Goal: Task Accomplishment & Management: Use online tool/utility

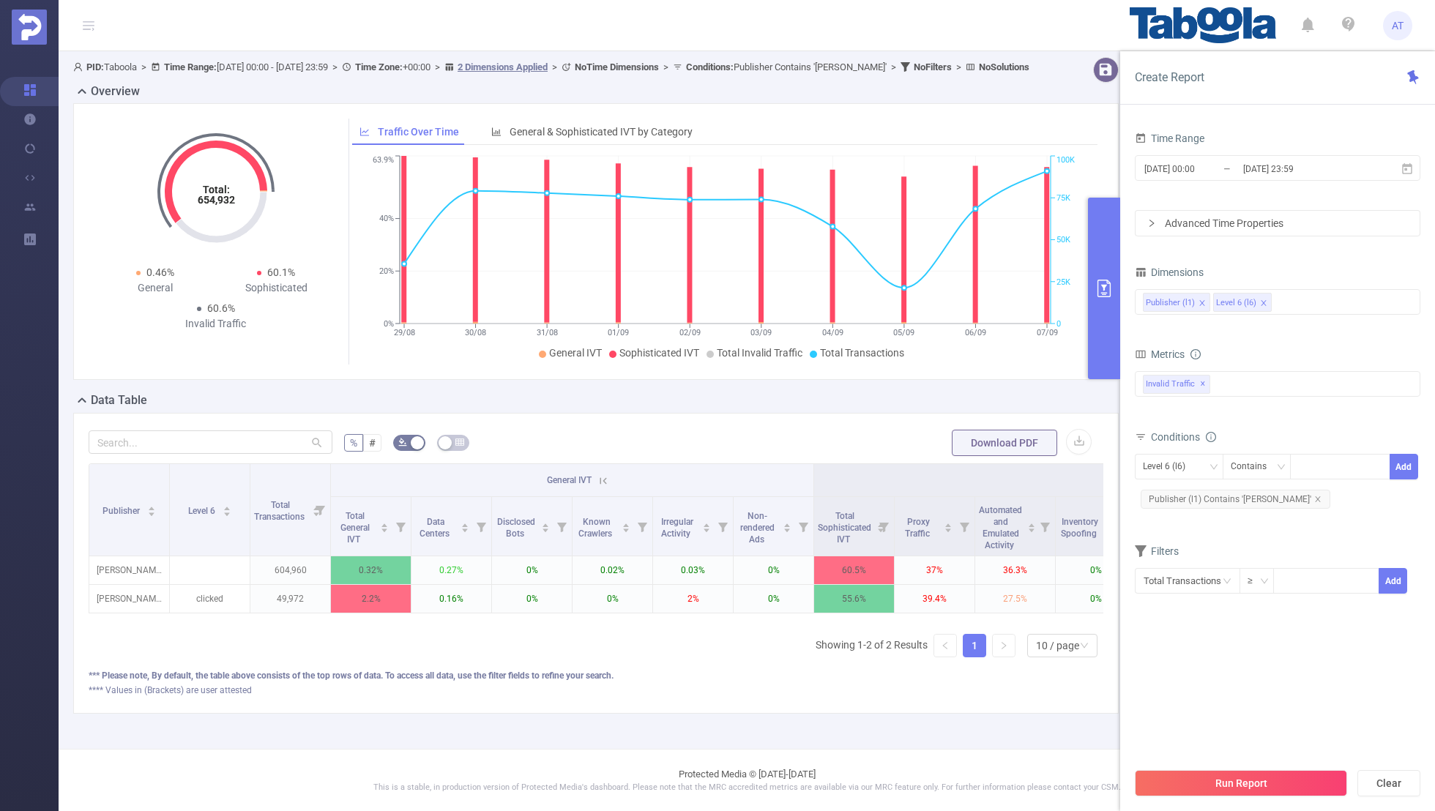
scroll to position [0, 148]
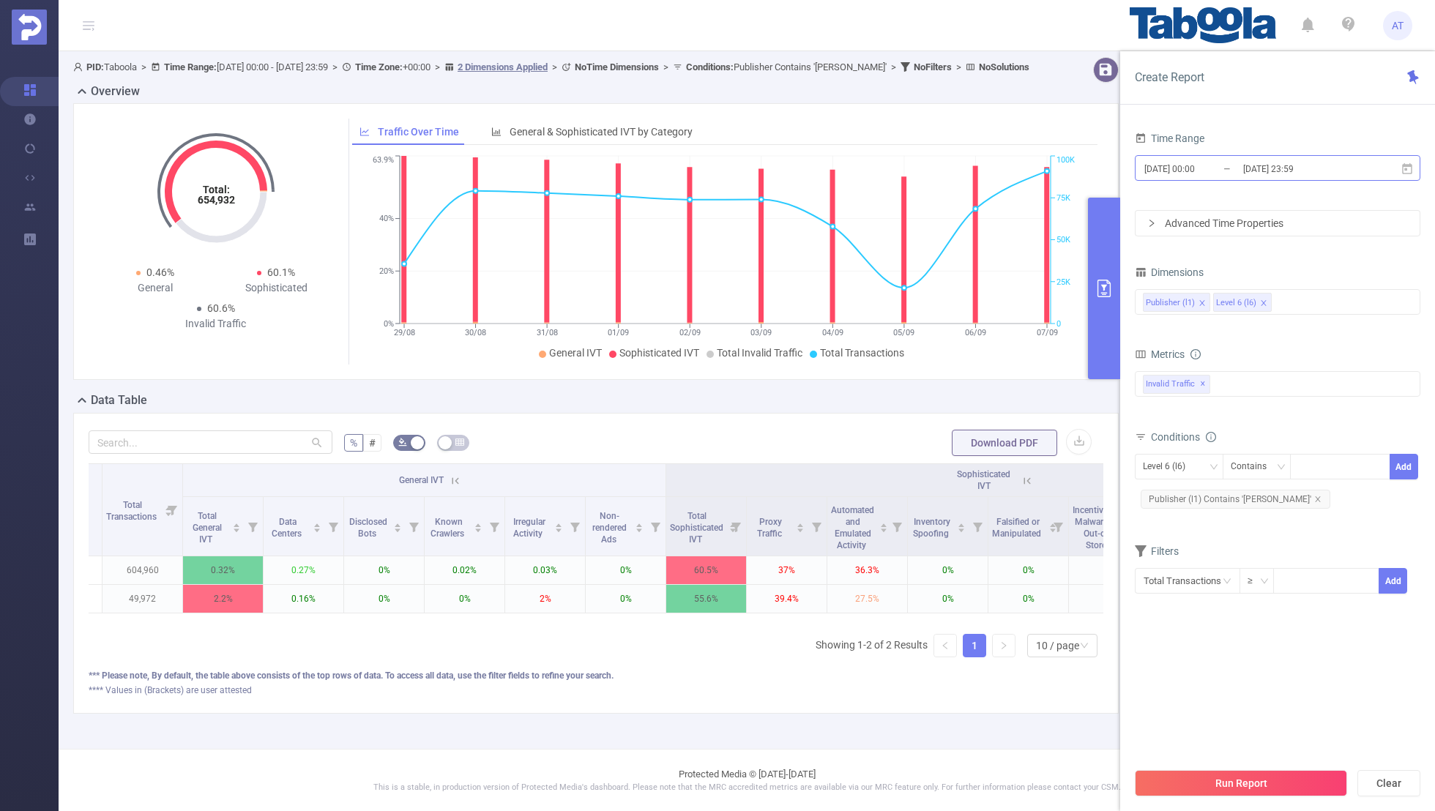
click at [1218, 165] on input "[DATE] 00:00" at bounding box center [1202, 169] width 119 height 20
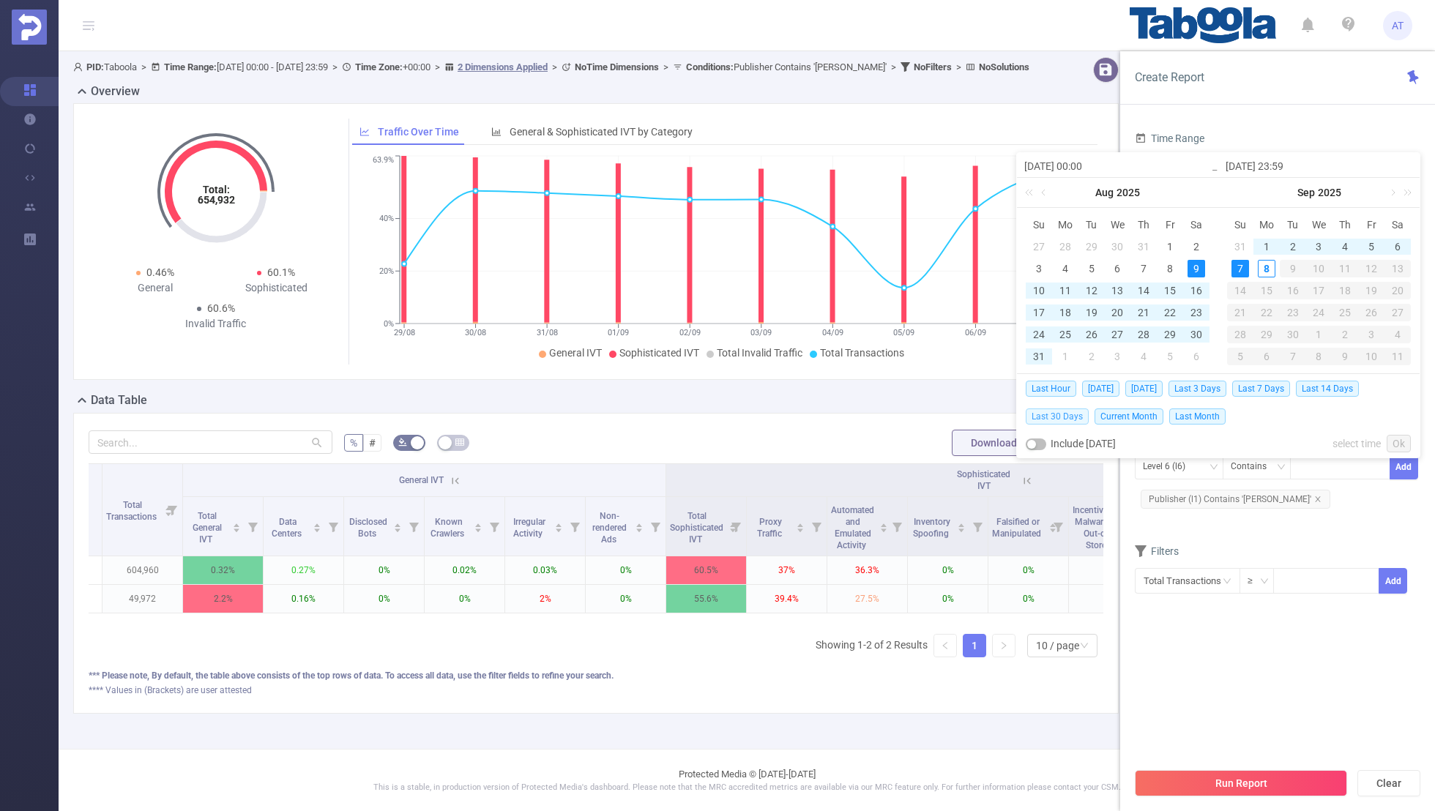
click at [1055, 414] on span "Last 30 Days" at bounding box center [1056, 416] width 63 height 16
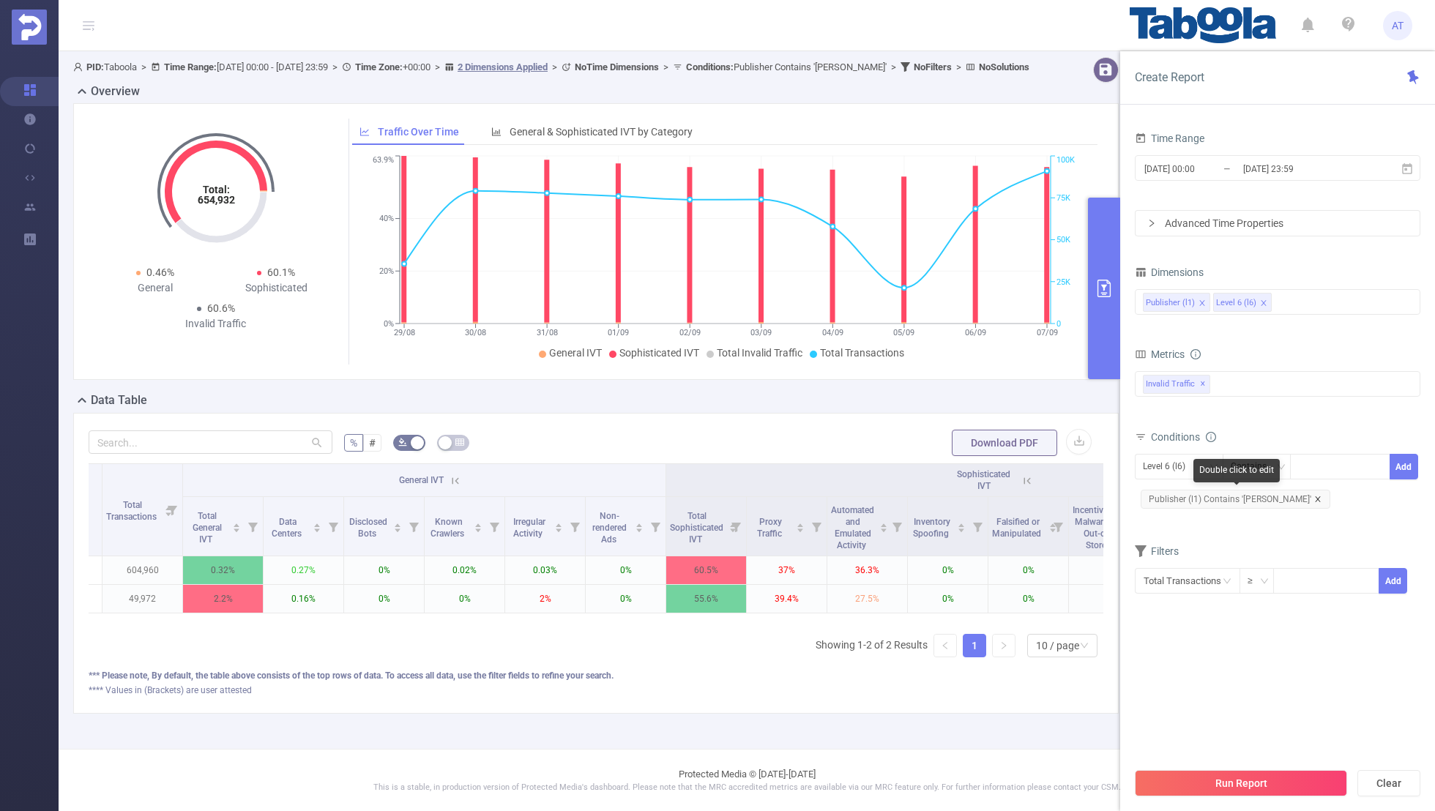
click at [1314, 496] on icon "icon: close" at bounding box center [1317, 499] width 7 height 7
click at [1148, 461] on div "Level 6 (l6)" at bounding box center [1169, 467] width 53 height 24
click at [1165, 493] on li "Publisher (l1)" at bounding box center [1179, 494] width 89 height 23
click at [1321, 466] on div at bounding box center [1340, 467] width 84 height 24
paste input "dailysportx-hb"
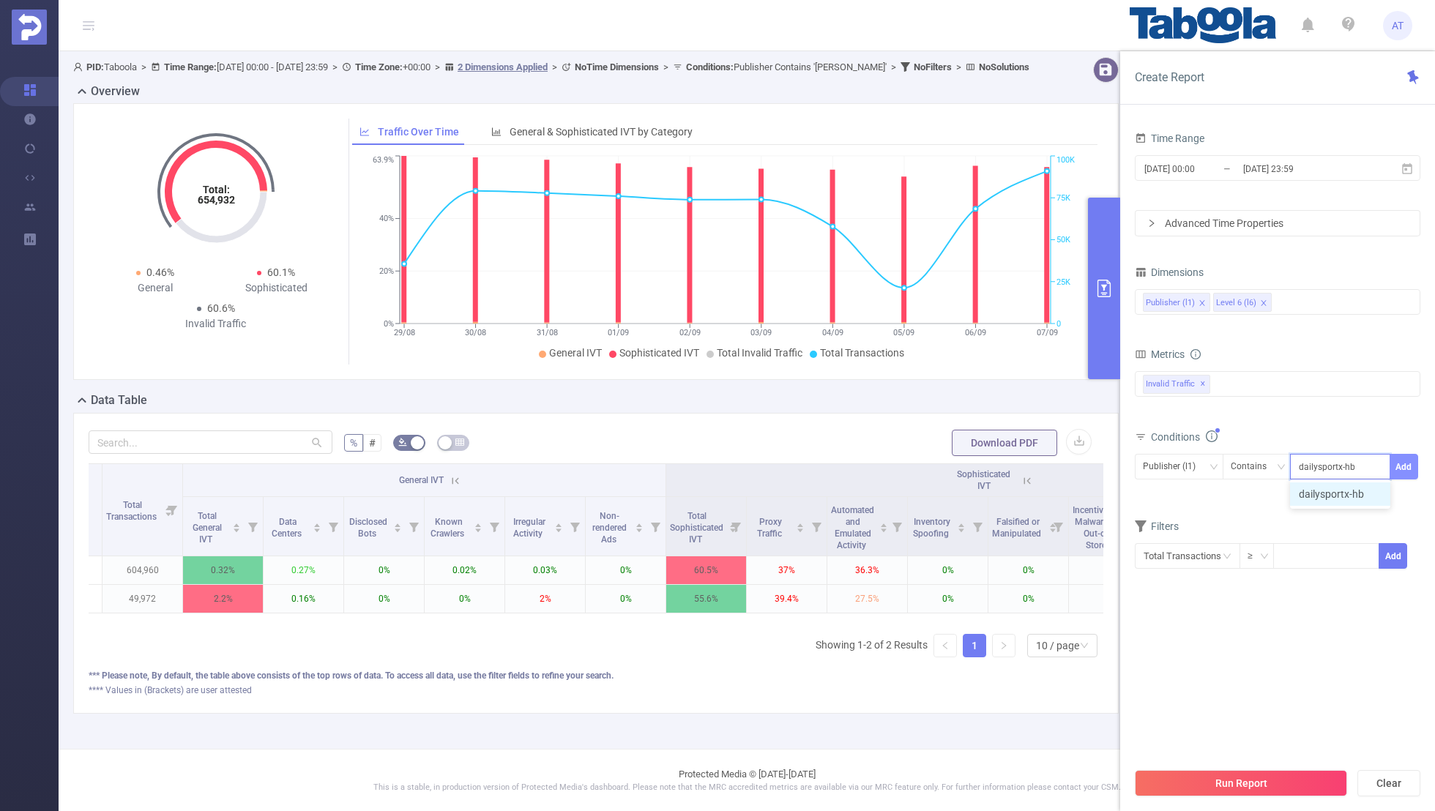
type input "dailysportx-hb"
click at [1408, 460] on button "Add" at bounding box center [1403, 467] width 29 height 26
click at [1275, 521] on div "Conditions Level 6 (l6) Contains Add Publisher (l1) Contains 'dailysportx-hb'" at bounding box center [1277, 475] width 285 height 97
click at [1175, 169] on input "[DATE] 00:00" at bounding box center [1202, 169] width 119 height 20
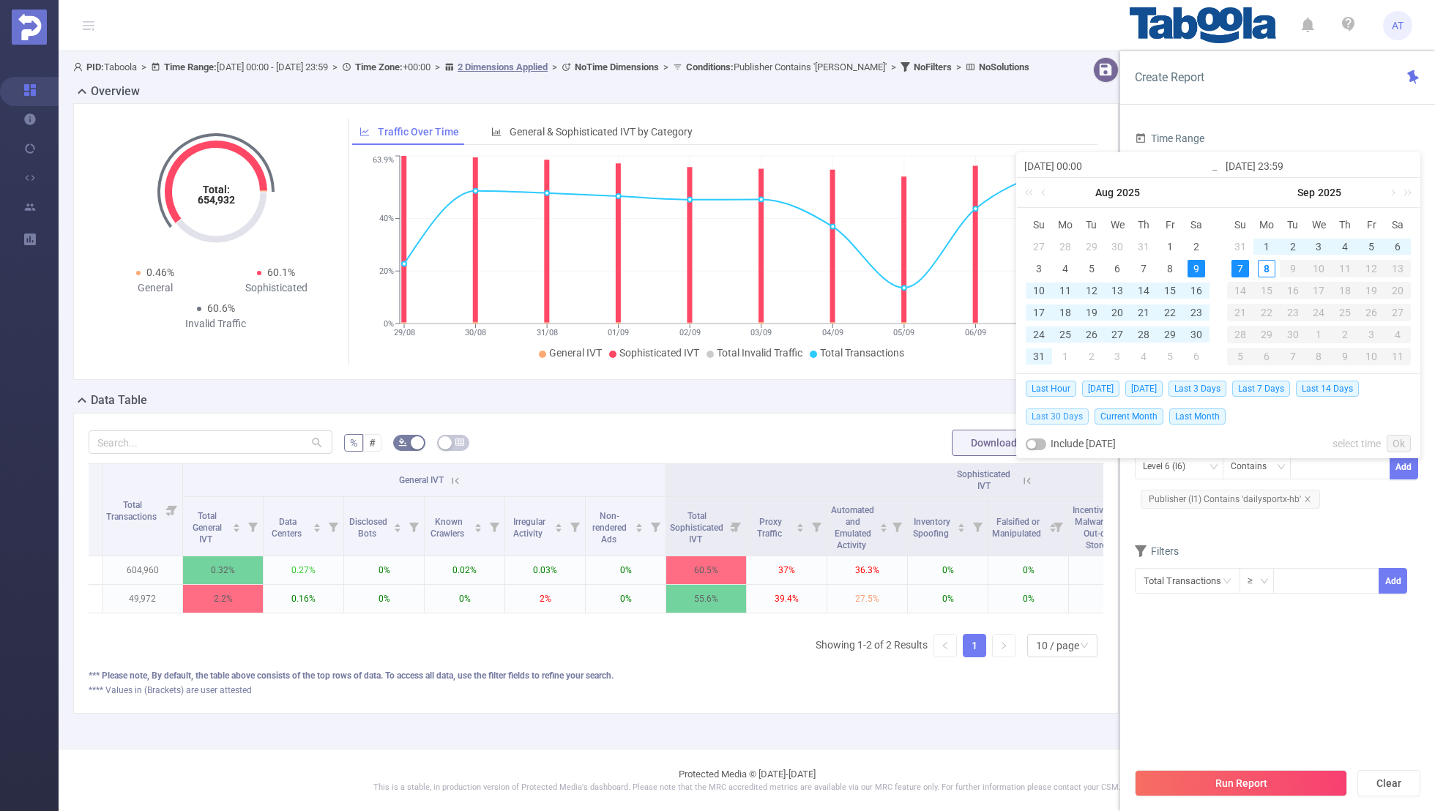
click at [1053, 414] on span "Last 30 Days" at bounding box center [1056, 416] width 63 height 16
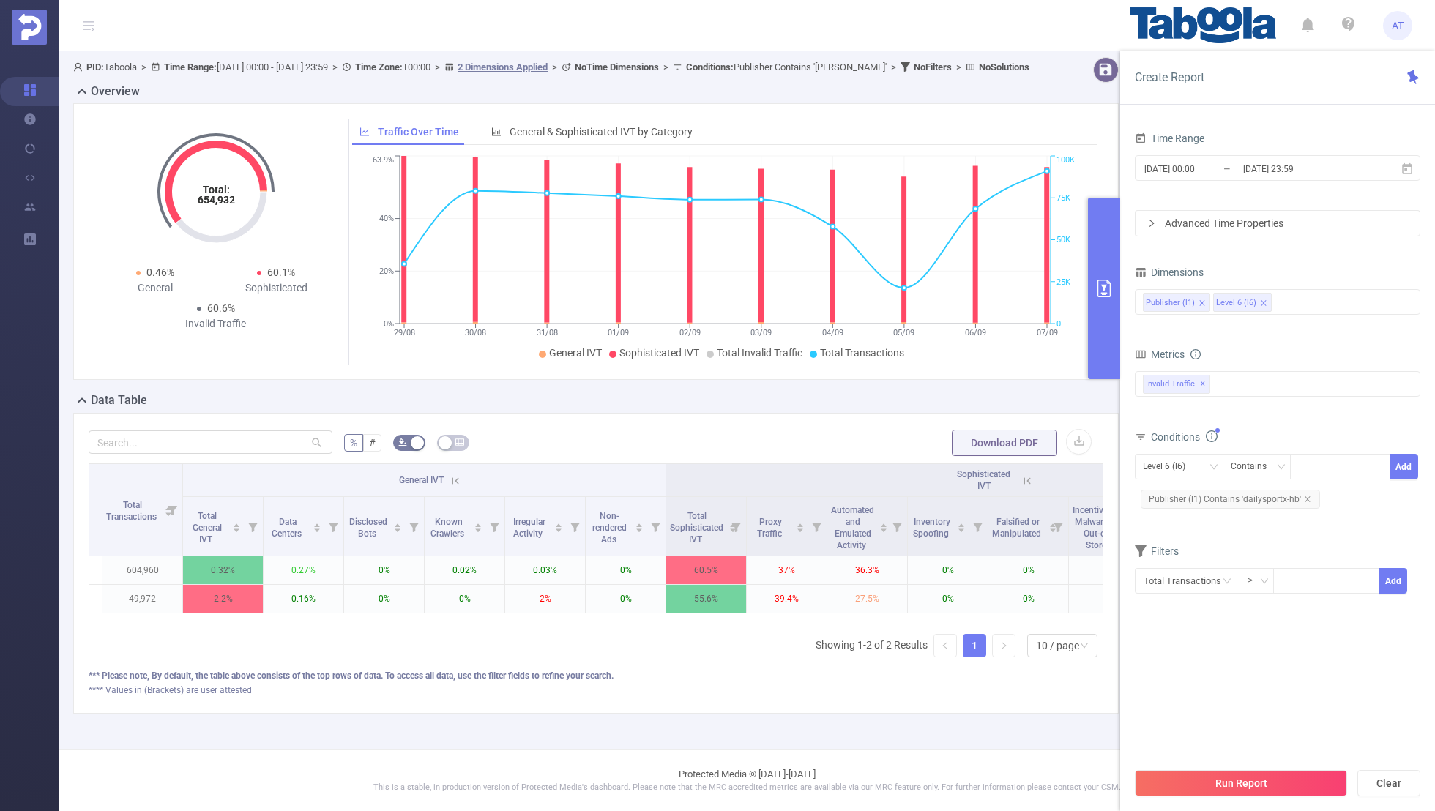
click at [1176, 629] on section "Time Range [DATE] 00:00 _ [DATE] 23:59 Advanced Time Properties Dimensions Publ…" at bounding box center [1277, 444] width 285 height 632
click at [1197, 782] on button "Run Report" at bounding box center [1241, 783] width 212 height 26
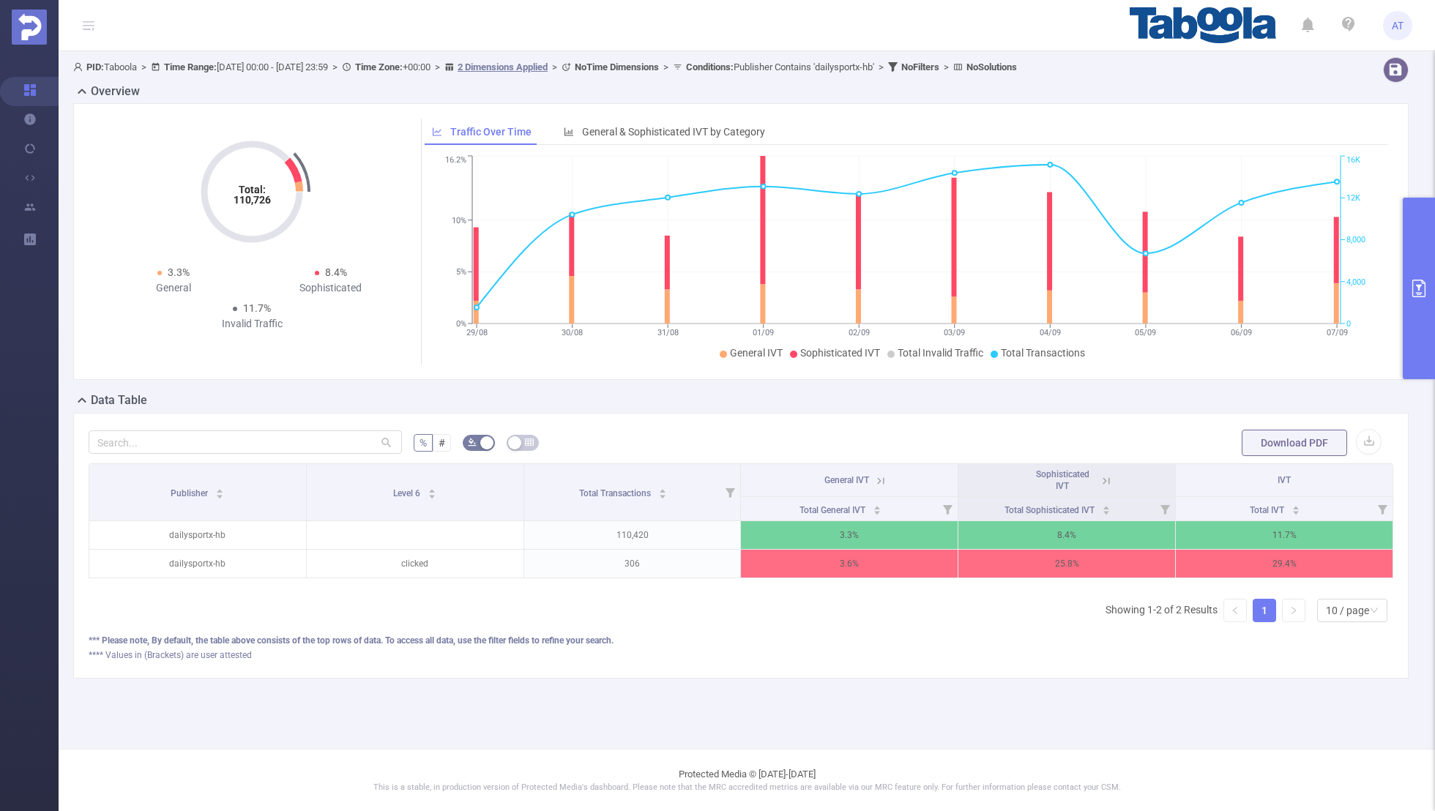
click at [1426, 285] on icon "primary" at bounding box center [1419, 289] width 18 height 18
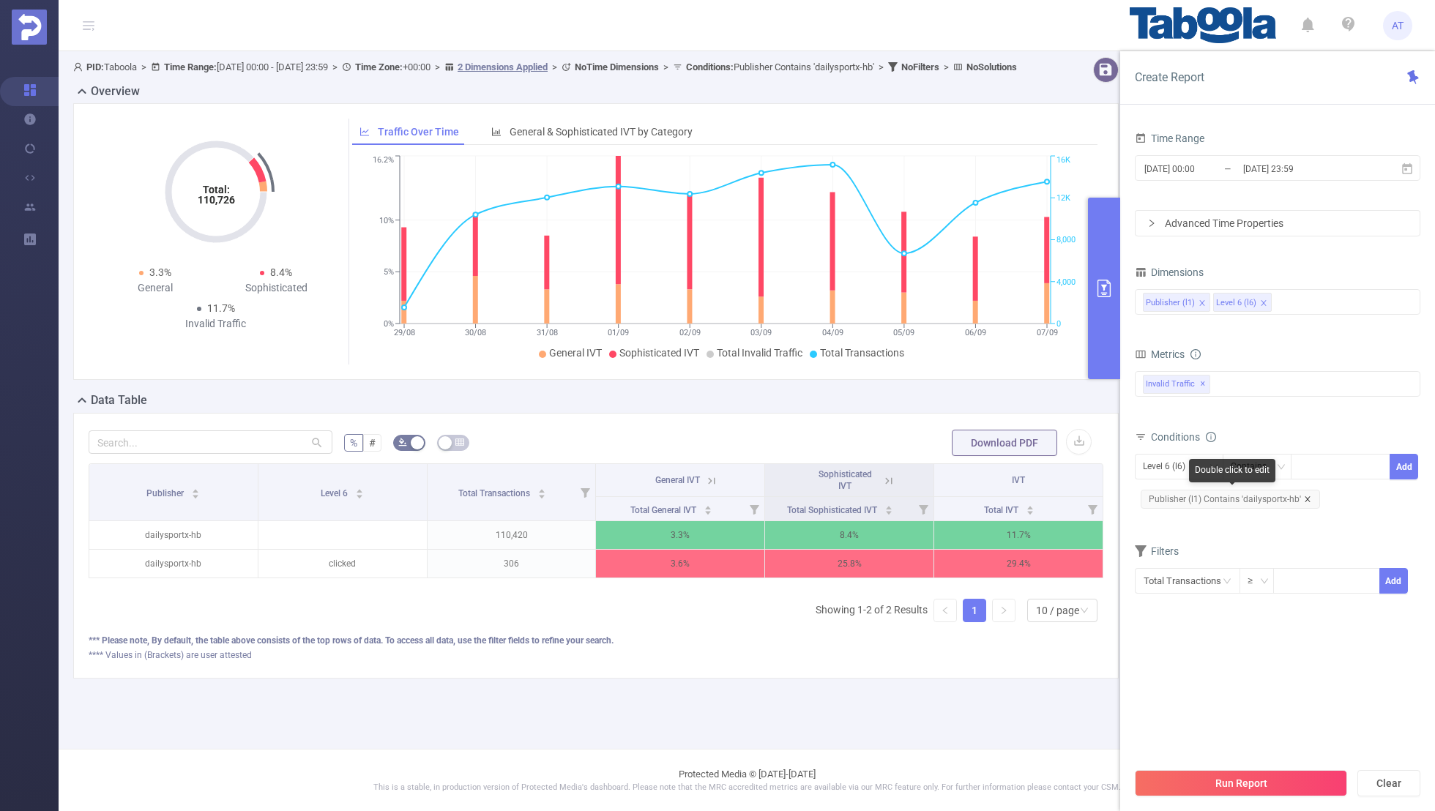
click at [1304, 496] on icon "icon: close" at bounding box center [1306, 498] width 5 height 5
click at [1151, 465] on div "Level 6 (l6)" at bounding box center [1169, 467] width 53 height 24
click at [1151, 489] on li "Publisher (l1)" at bounding box center [1179, 494] width 89 height 23
click at [1328, 465] on div at bounding box center [1340, 467] width 84 height 24
paste input "storyglimpsechannel"
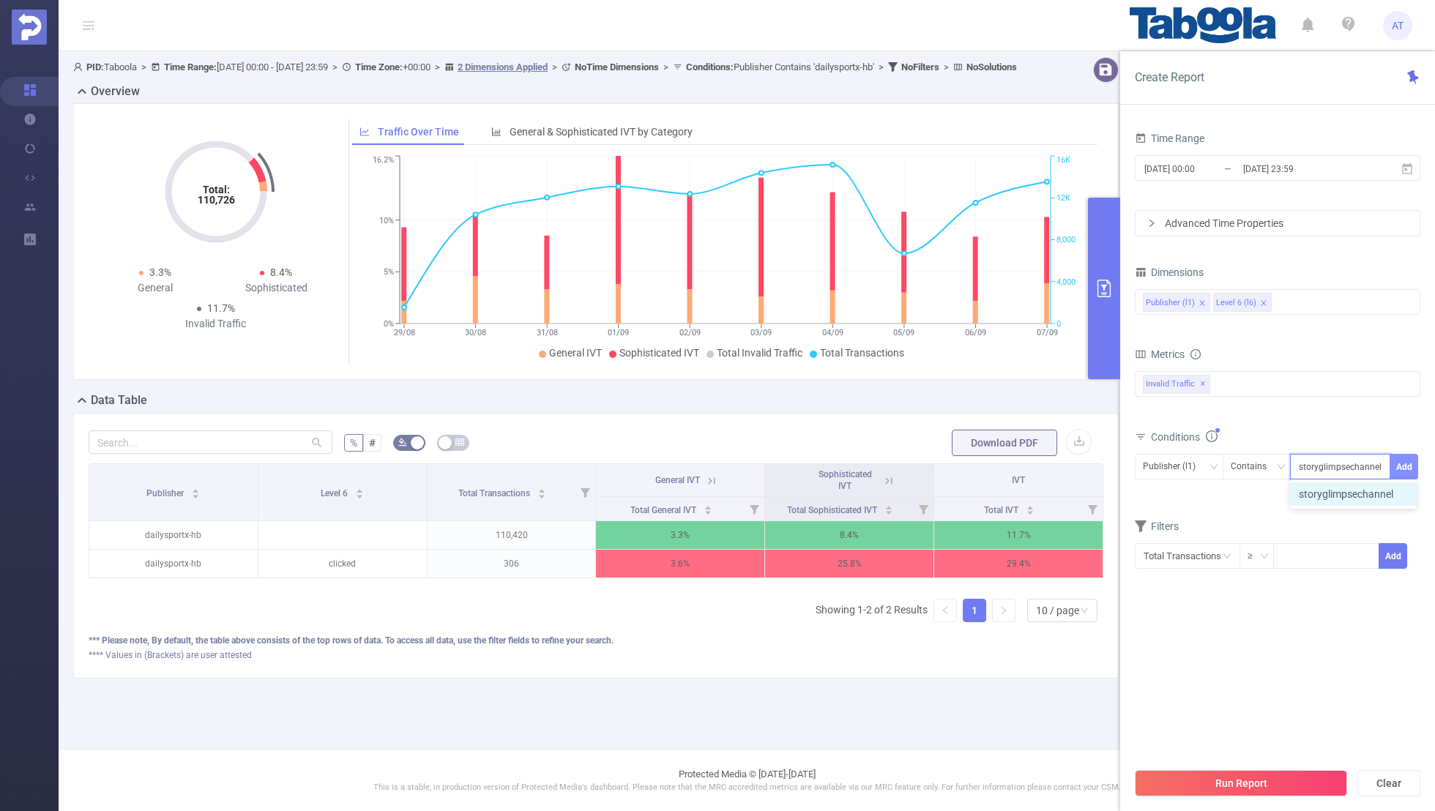
type input "storyglimpsechannel"
click at [1412, 460] on button "Add" at bounding box center [1403, 467] width 29 height 26
click at [1276, 528] on form "Dimensions Publisher (l1) Level 6 (l6) Metrics bp_total bp_adult bp_arms bp_cri…" at bounding box center [1277, 437] width 285 height 351
click at [1201, 169] on input "[DATE] 00:00" at bounding box center [1202, 169] width 119 height 20
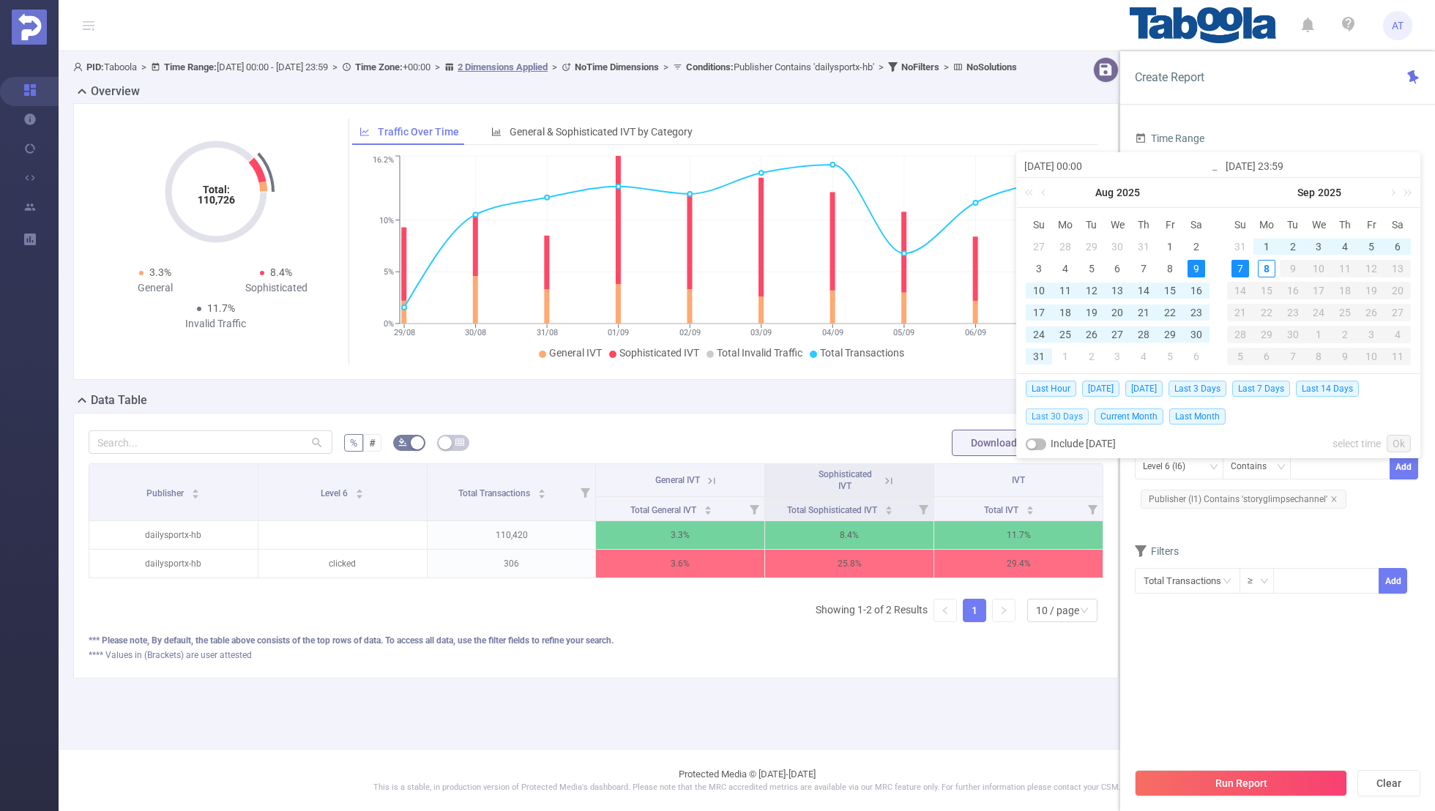
click at [1047, 414] on span "Last 30 Days" at bounding box center [1056, 416] width 63 height 16
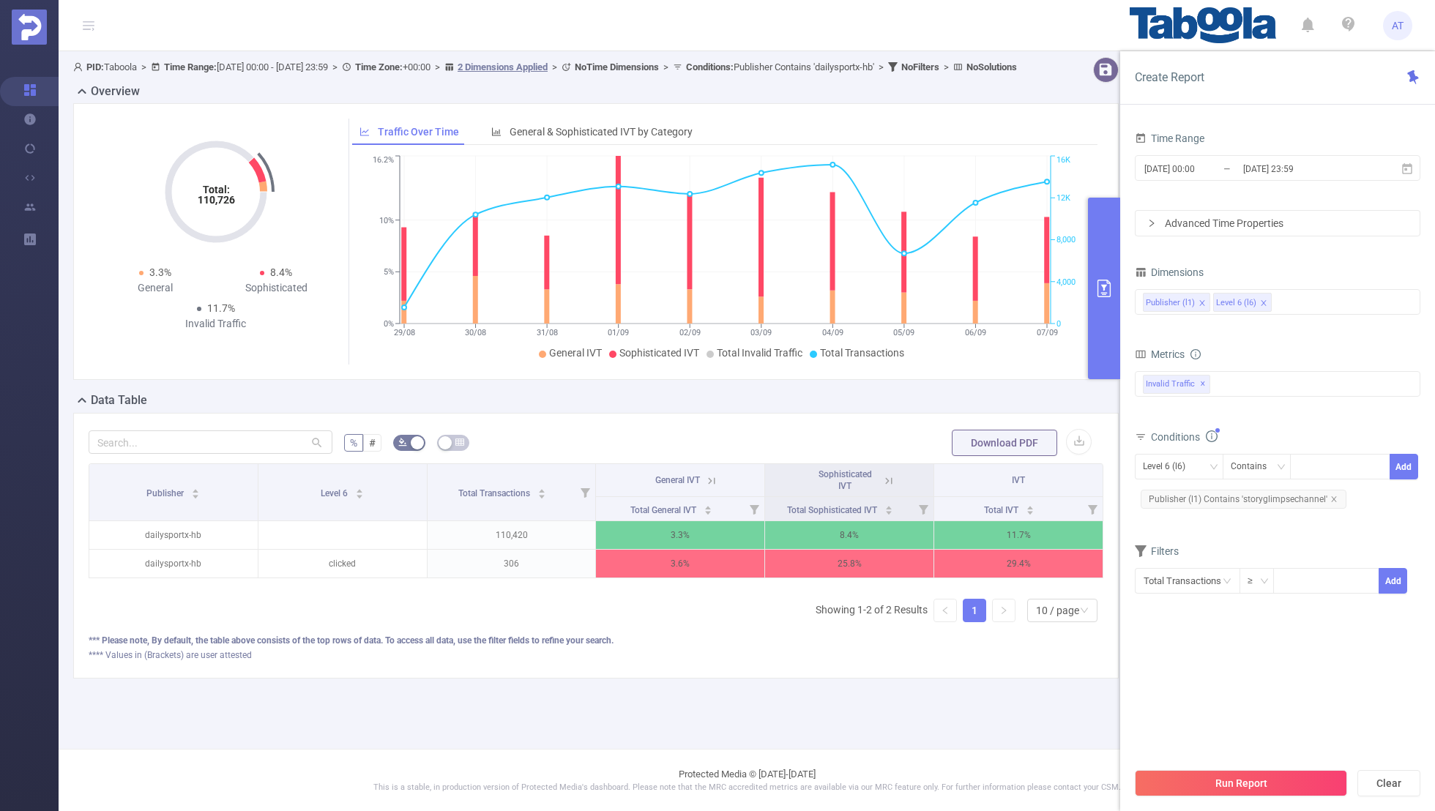
click at [1217, 621] on div "Time Range [DATE] 00:00 _ [DATE] 23:59 Advanced Time Properties Dimensions Publ…" at bounding box center [1277, 379] width 285 height 502
click at [1225, 780] on button "Run Report" at bounding box center [1241, 783] width 212 height 26
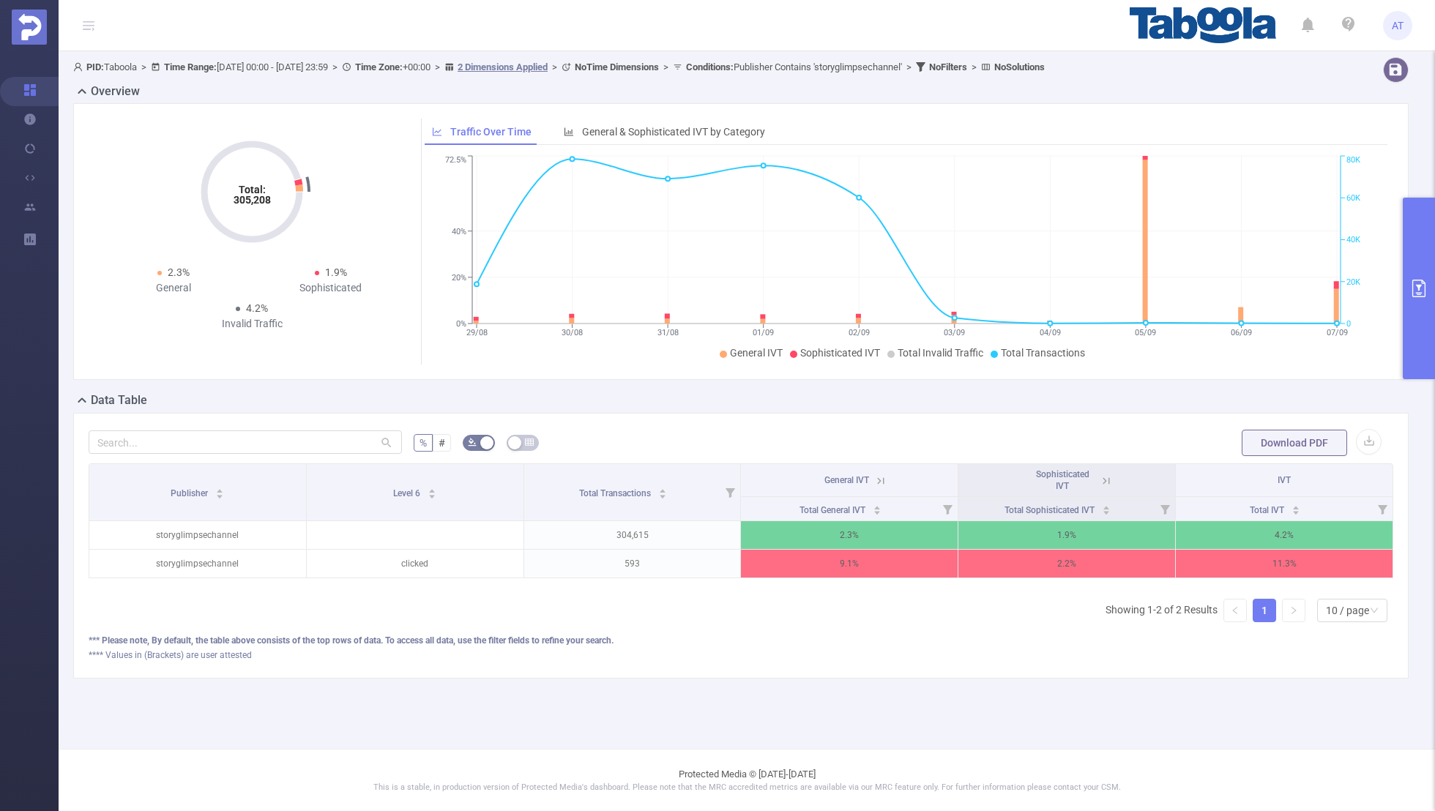
click at [1421, 259] on button "primary" at bounding box center [1418, 289] width 32 height 182
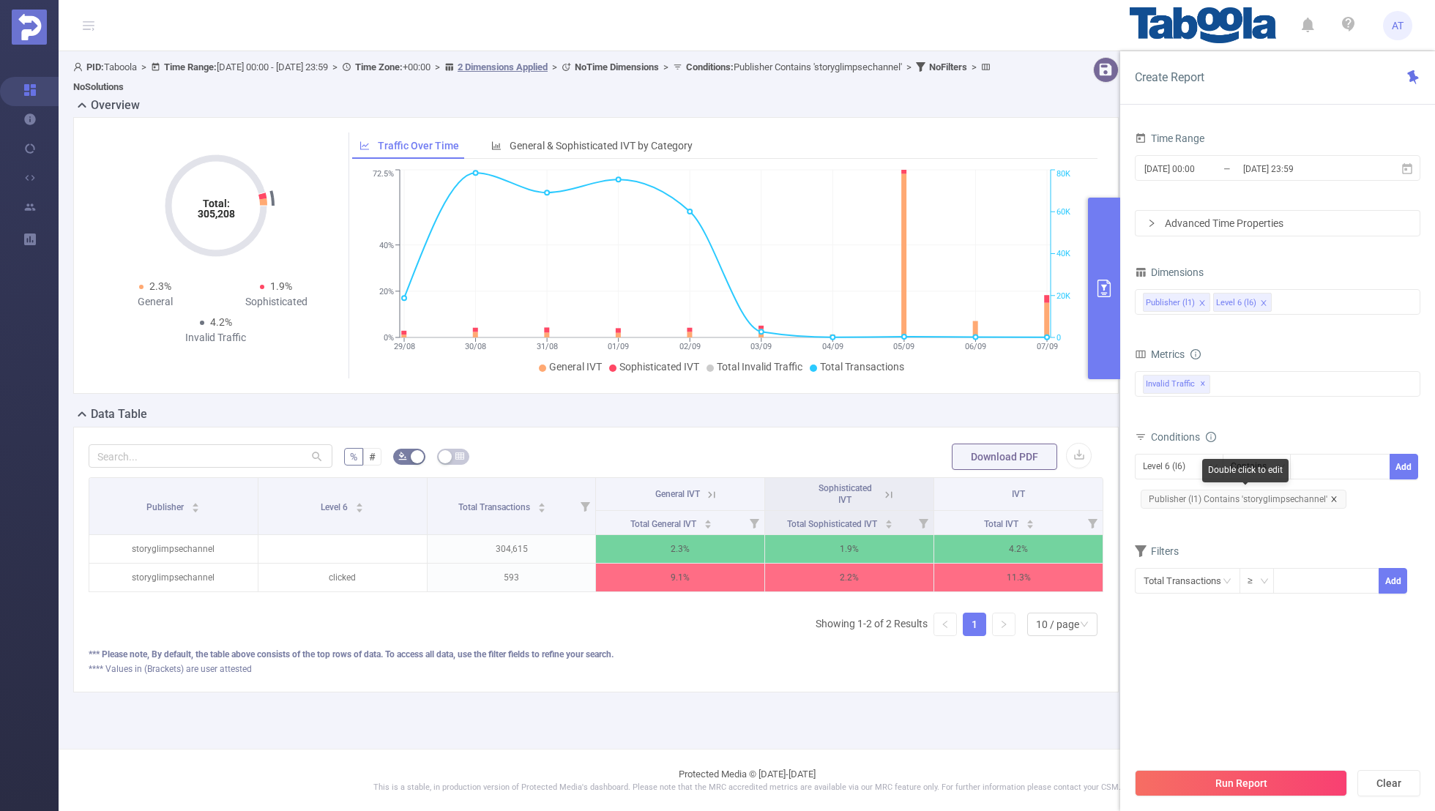
click at [1331, 496] on icon "icon: close" at bounding box center [1333, 498] width 5 height 5
click at [1171, 469] on div "Level 6 (l6)" at bounding box center [1169, 467] width 53 height 24
click at [1170, 490] on li "Publisher (l1)" at bounding box center [1179, 494] width 89 height 23
click at [1305, 466] on div at bounding box center [1340, 467] width 84 height 24
paste input "tiparents"
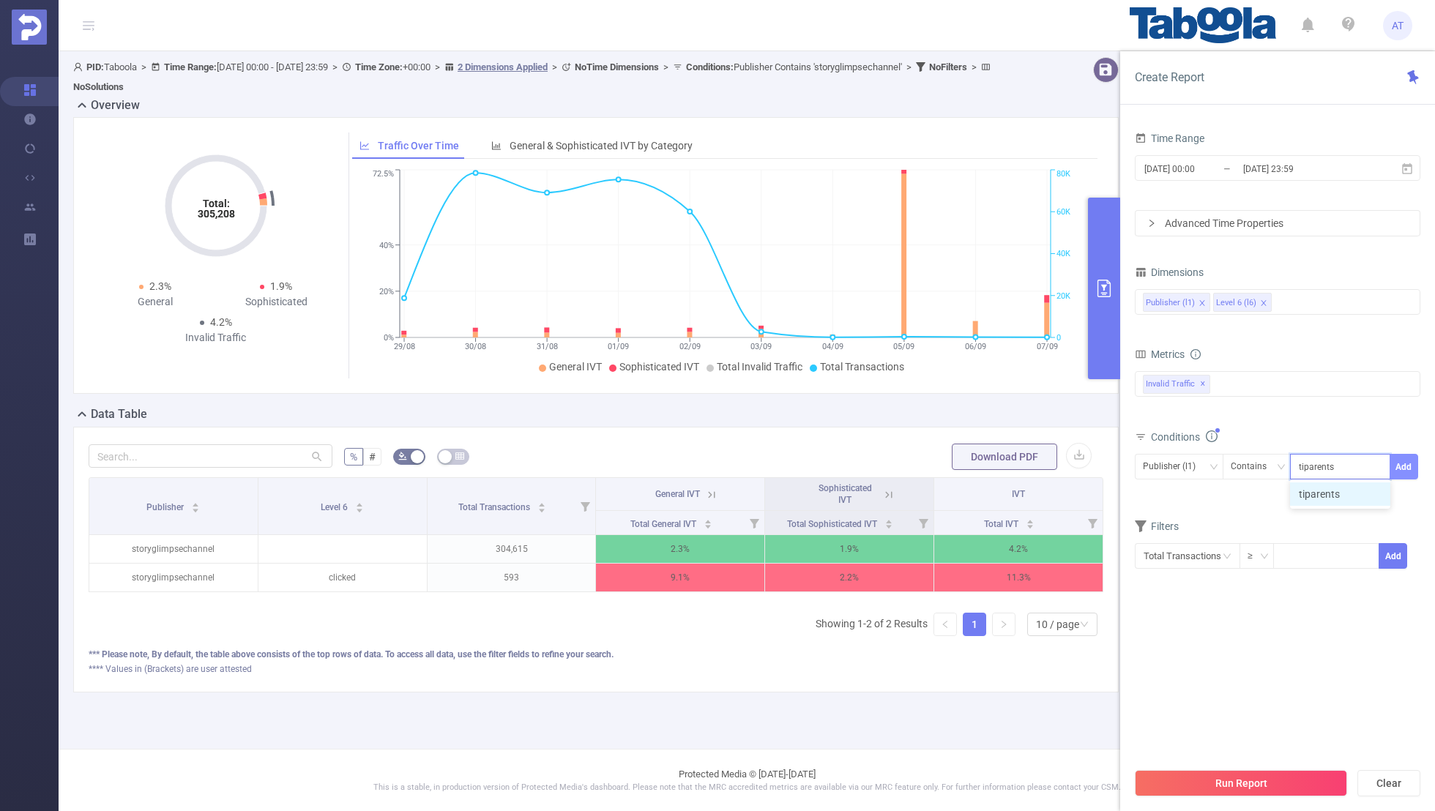
type input "tiparents"
click at [1402, 455] on button "Add" at bounding box center [1403, 467] width 29 height 26
click at [1237, 526] on form "Dimensions Publisher (l1) Level 6 (l6) Metrics bp_total bp_adult bp_arms bp_cri…" at bounding box center [1277, 437] width 285 height 351
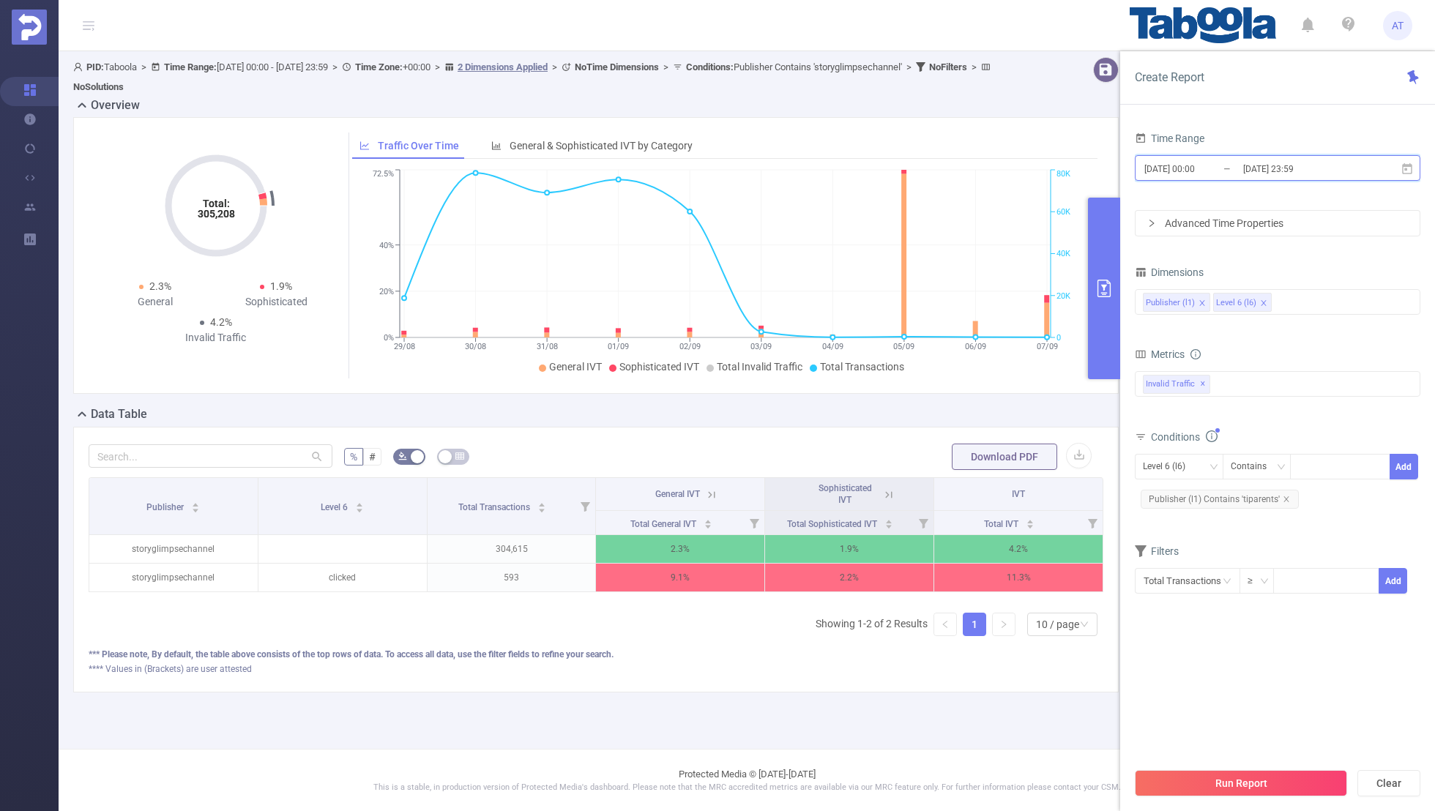
click at [1189, 178] on span "[DATE] 00:00 _ [DATE] 23:59" at bounding box center [1277, 168] width 285 height 26
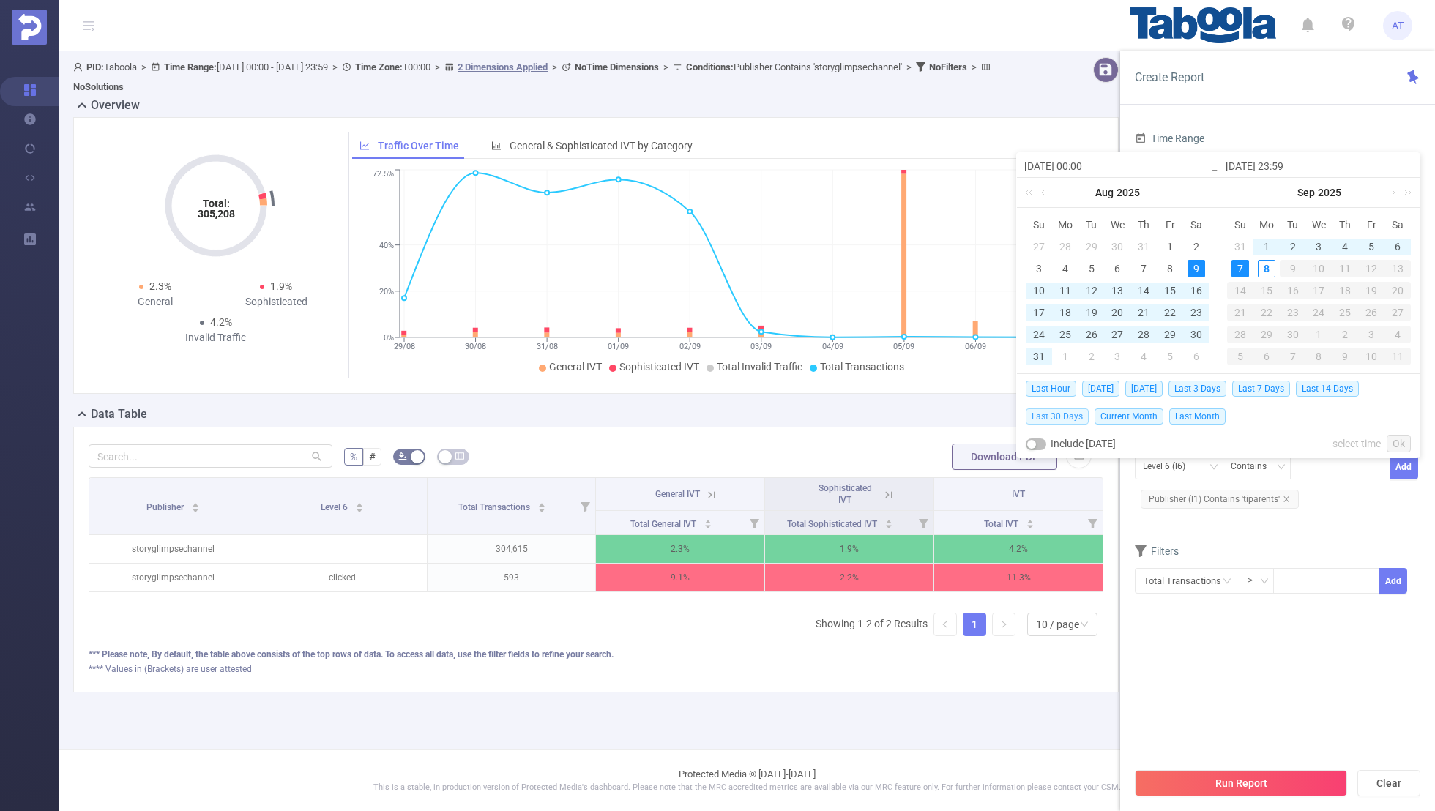
click at [1049, 412] on span "Last 30 Days" at bounding box center [1056, 416] width 63 height 16
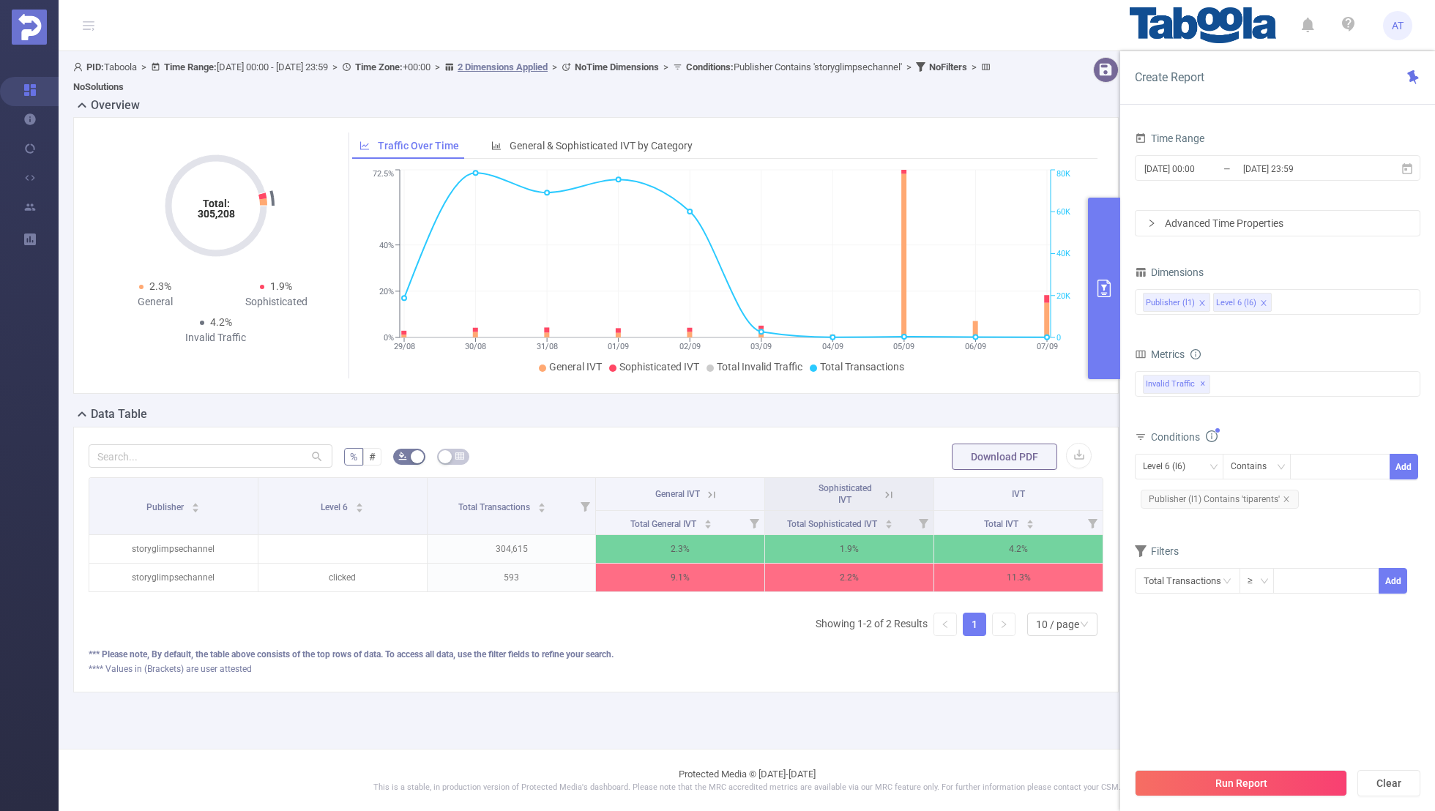
click at [1249, 644] on section "Time Range [DATE] 00:00 _ [DATE] 23:59 Advanced Time Properties Dimensions Publ…" at bounding box center [1277, 444] width 285 height 632
click at [1213, 780] on button "Run Report" at bounding box center [1241, 783] width 212 height 26
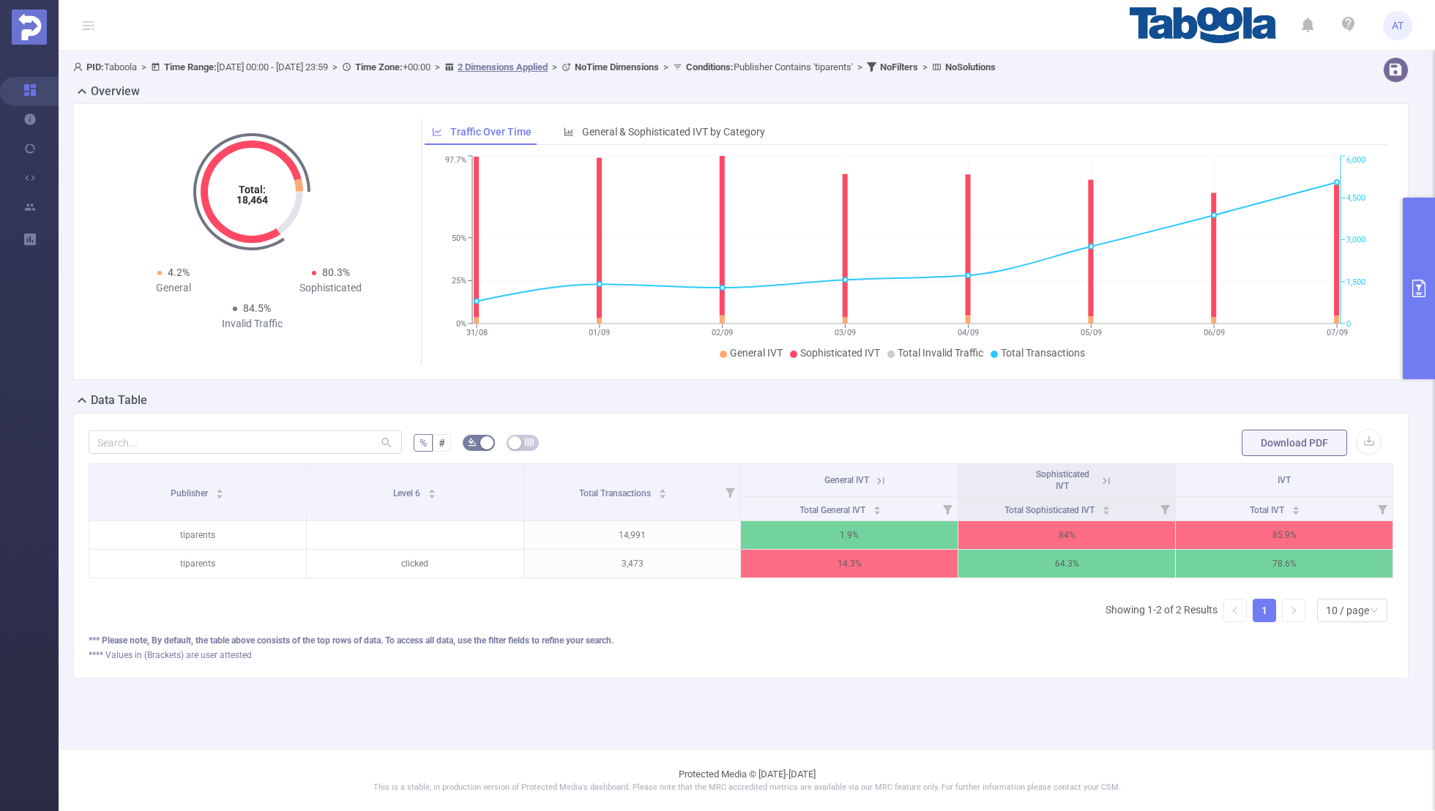
click at [883, 479] on icon at bounding box center [881, 480] width 7 height 7
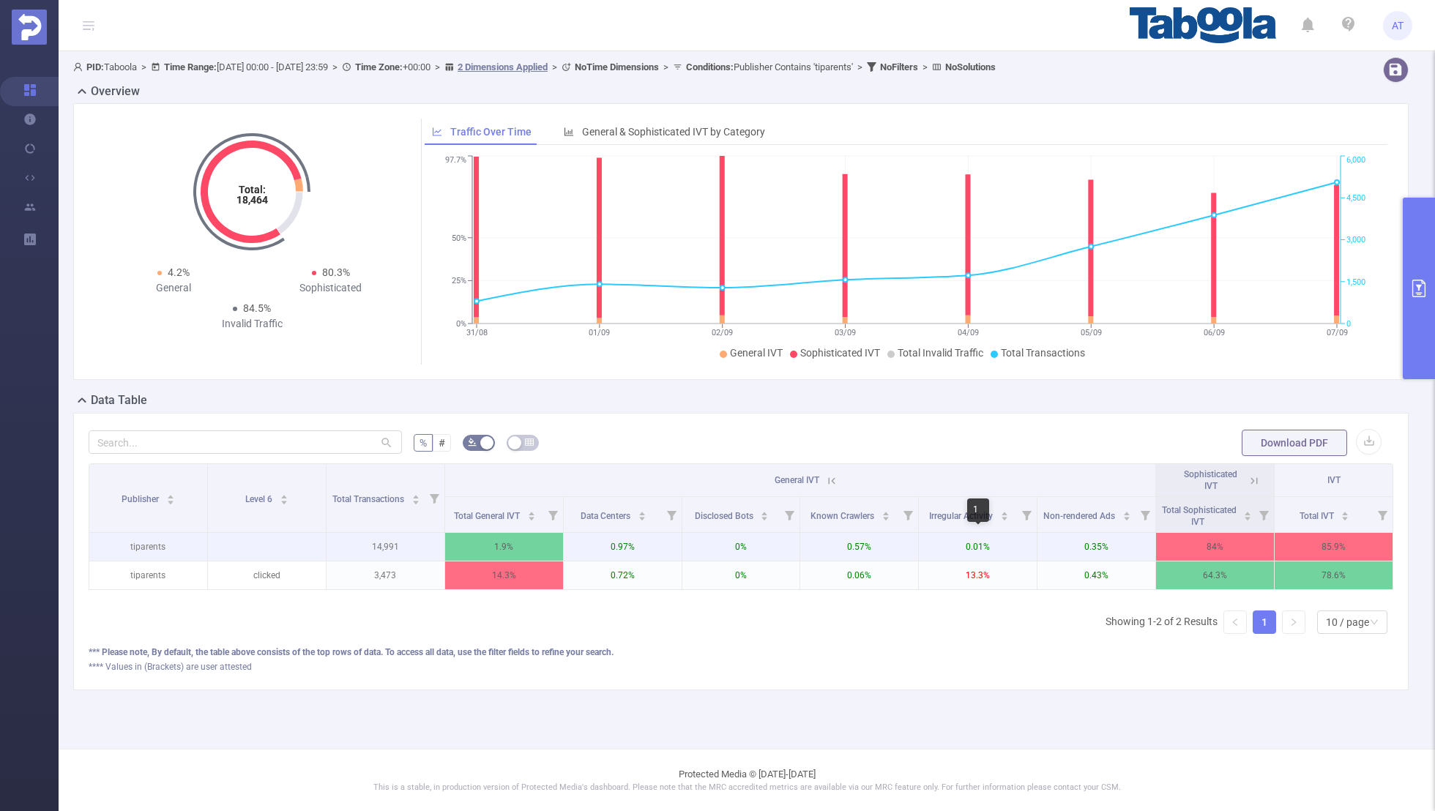
scroll to position [0, 3]
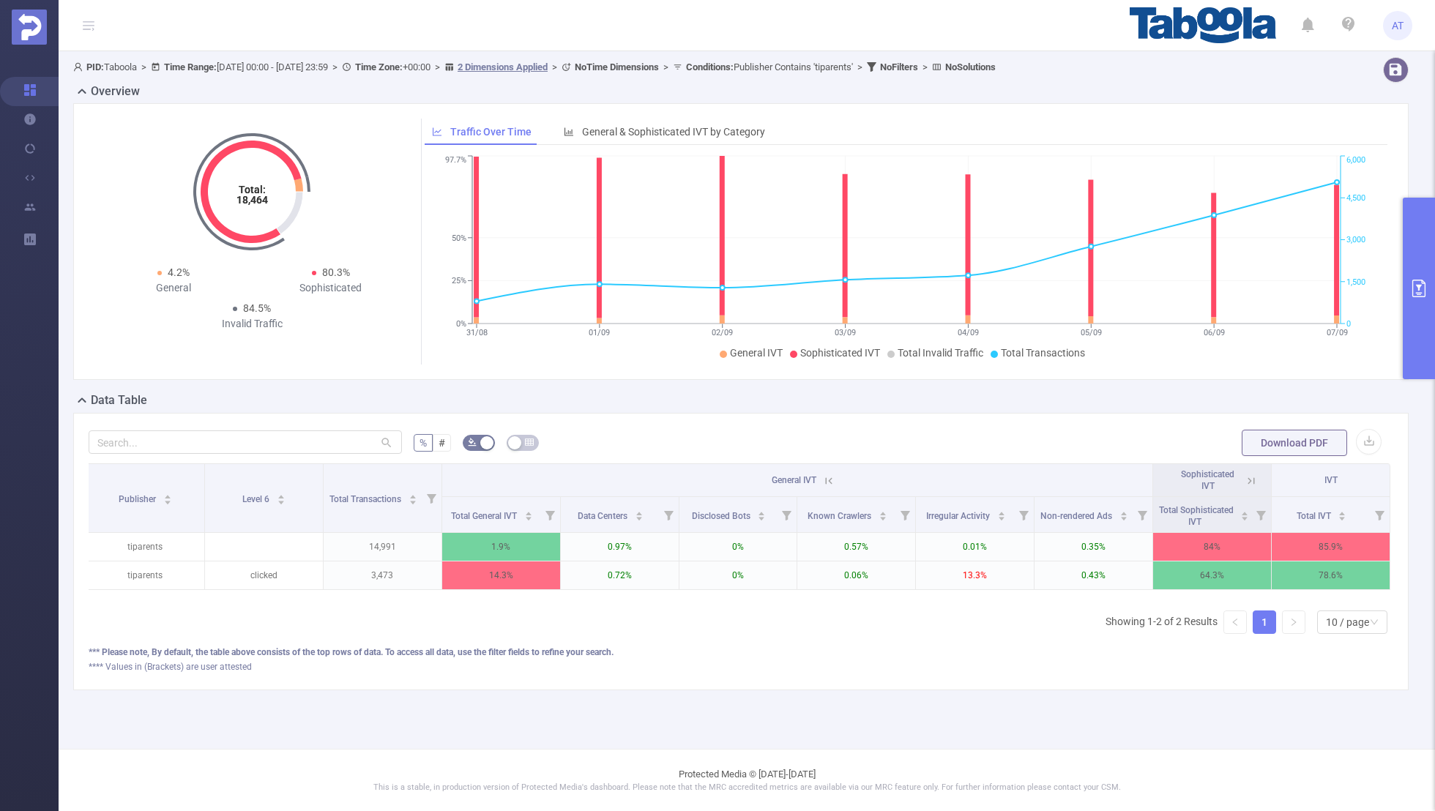
click at [1244, 475] on icon at bounding box center [1250, 480] width 13 height 13
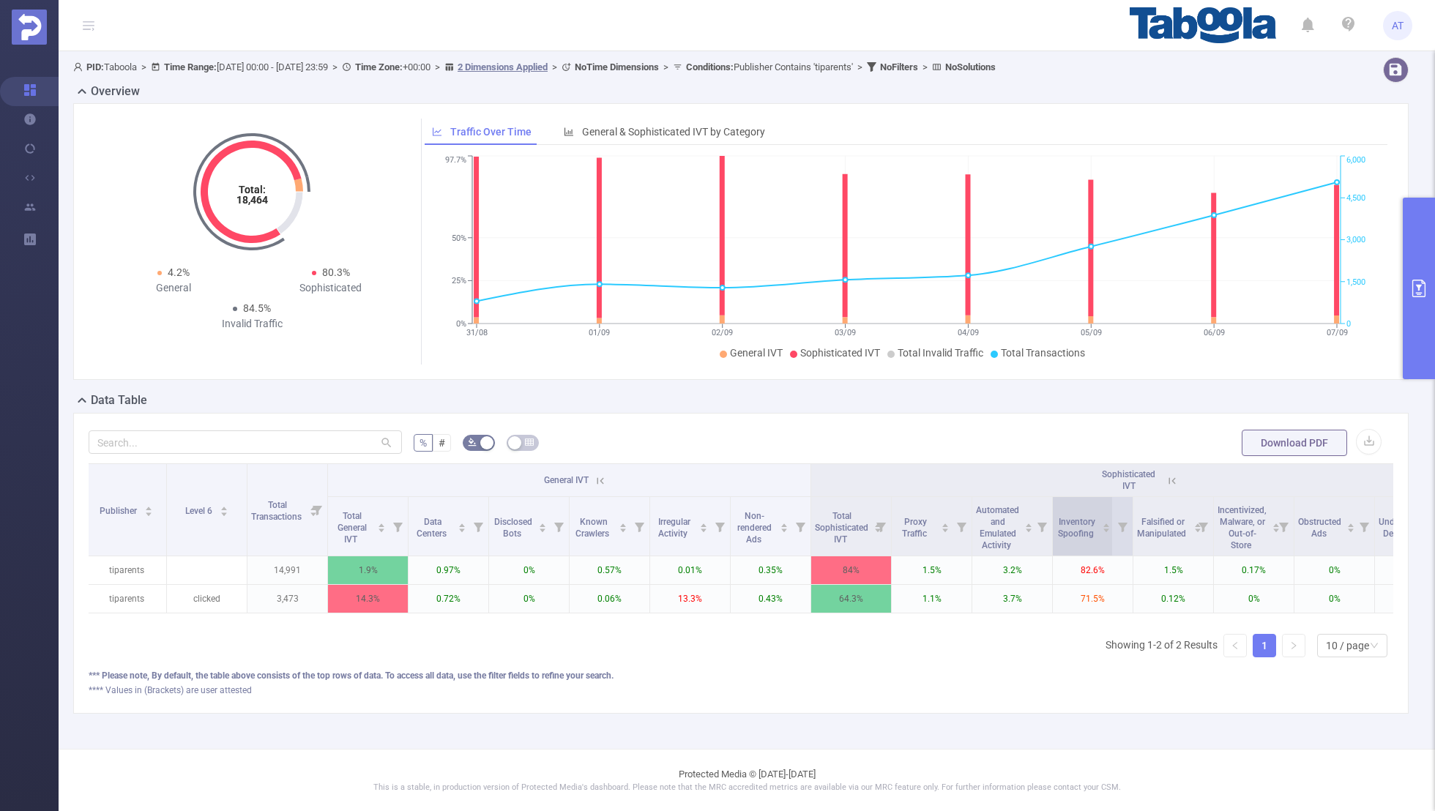
scroll to position [0, 148]
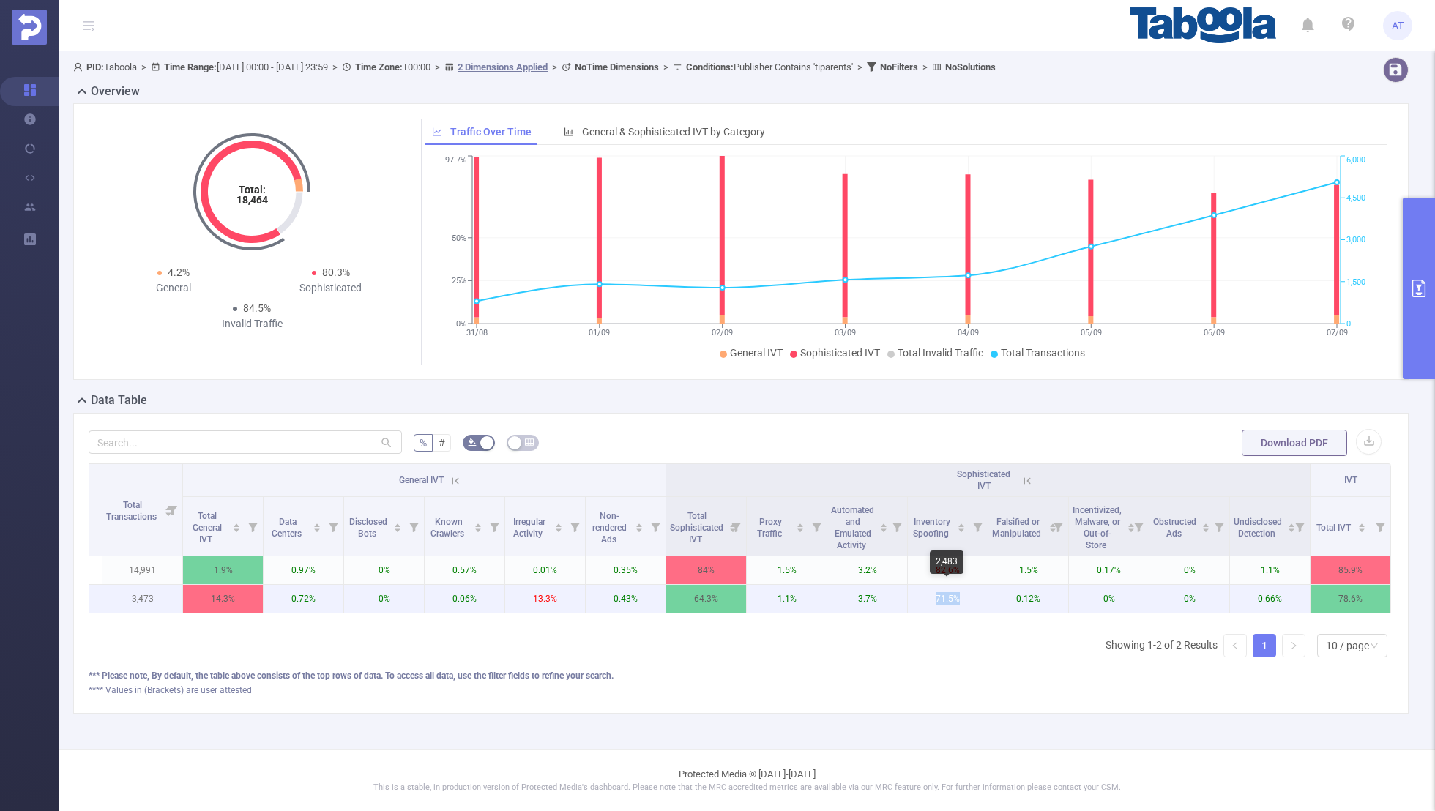
drag, startPoint x: 968, startPoint y: 598, endPoint x: 914, endPoint y: 597, distance: 53.4
click at [914, 597] on p "71.5%" at bounding box center [948, 599] width 80 height 28
click at [968, 607] on p "71.5%" at bounding box center [948, 599] width 80 height 28
drag, startPoint x: 970, startPoint y: 597, endPoint x: 921, endPoint y: 597, distance: 49.0
click at [921, 597] on p "71.5%" at bounding box center [948, 599] width 80 height 28
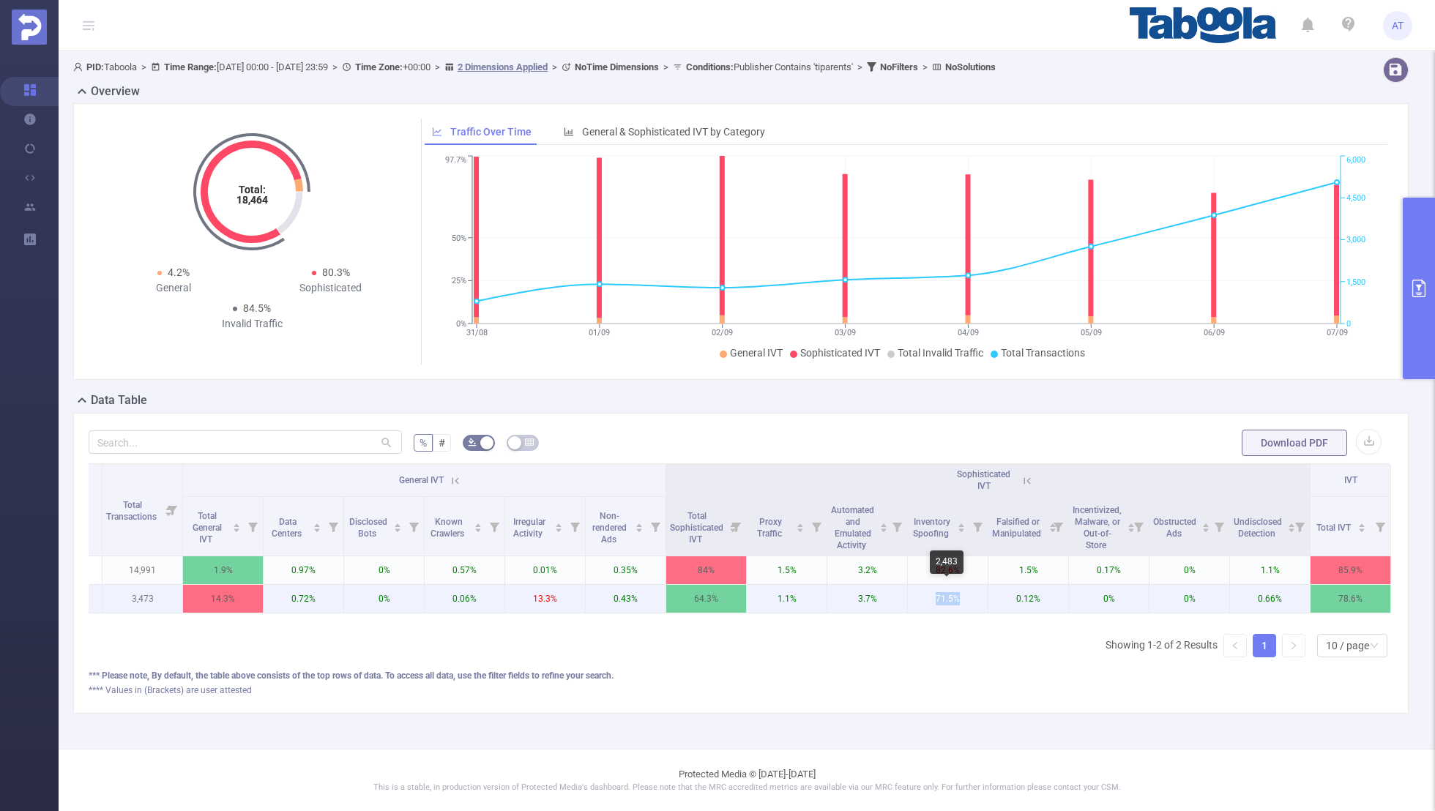
copy p "71.5%"
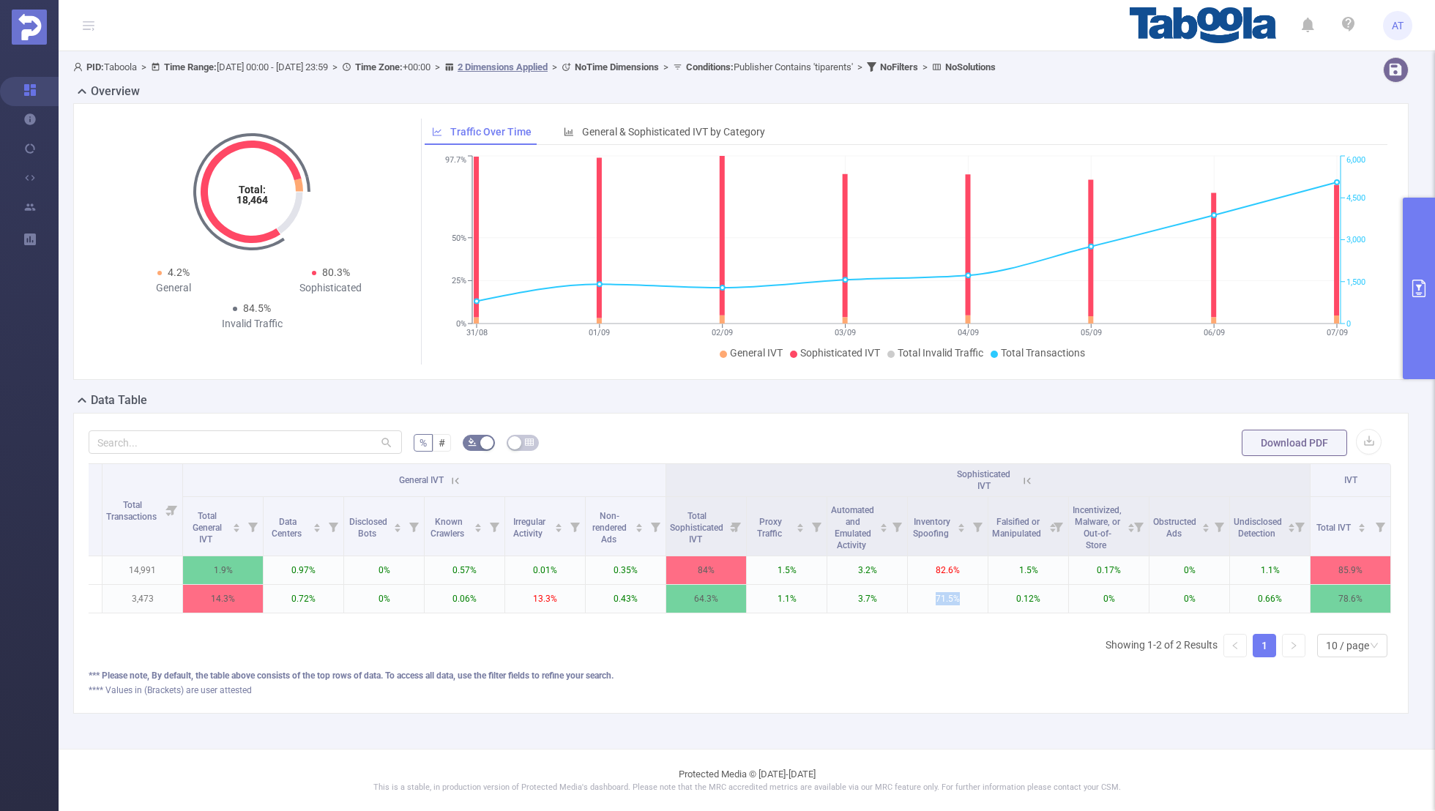
click at [1416, 293] on icon "primary" at bounding box center [1418, 289] width 13 height 18
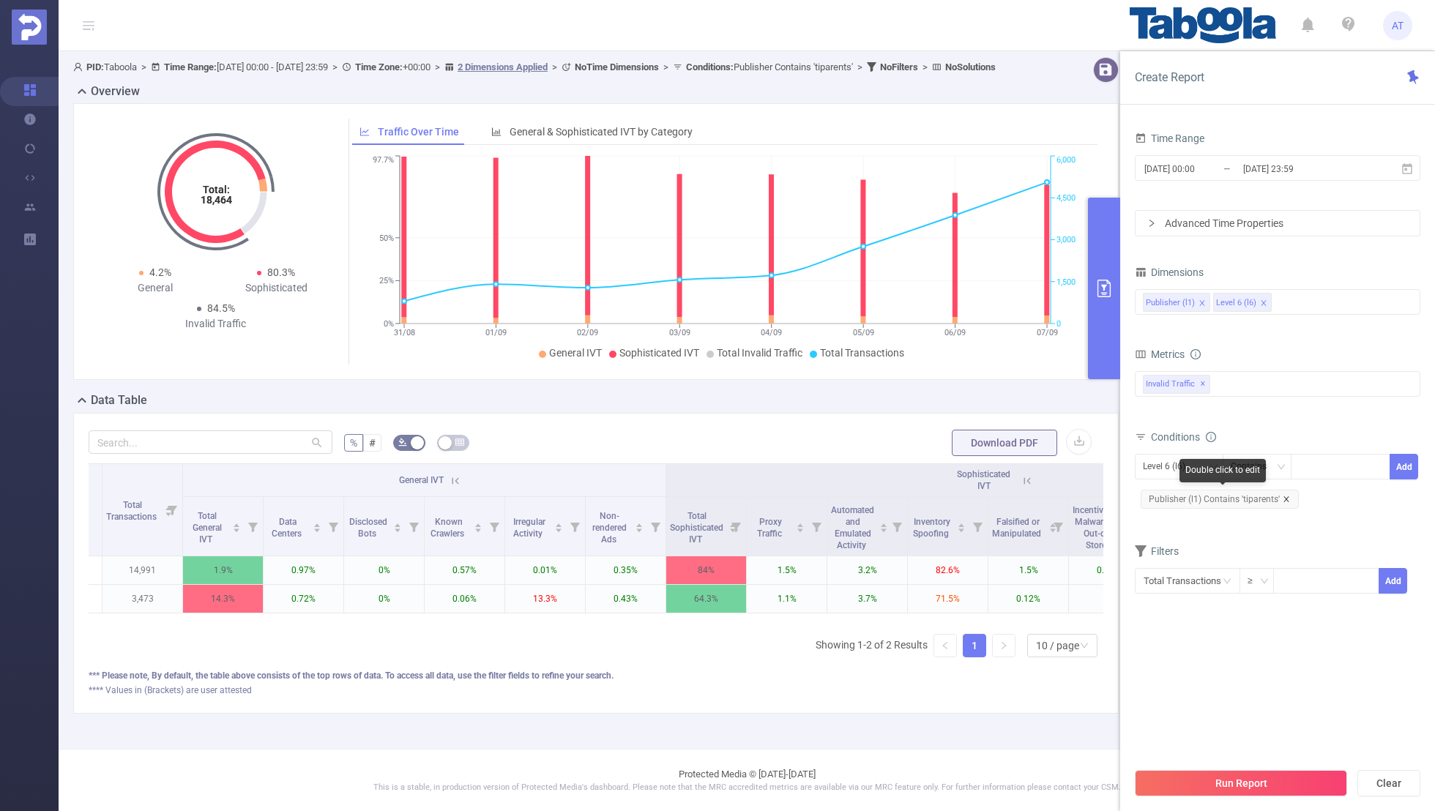
click at [1282, 496] on icon "icon: close" at bounding box center [1285, 499] width 7 height 7
click at [1152, 467] on div "Level 6 (l6)" at bounding box center [1169, 467] width 53 height 24
click at [1152, 487] on li "Publisher (l1)" at bounding box center [1179, 494] width 89 height 23
click at [1322, 465] on div at bounding box center [1340, 467] width 84 height 24
paste input "laptopsvillanetwork-channel-laptopsvilla"
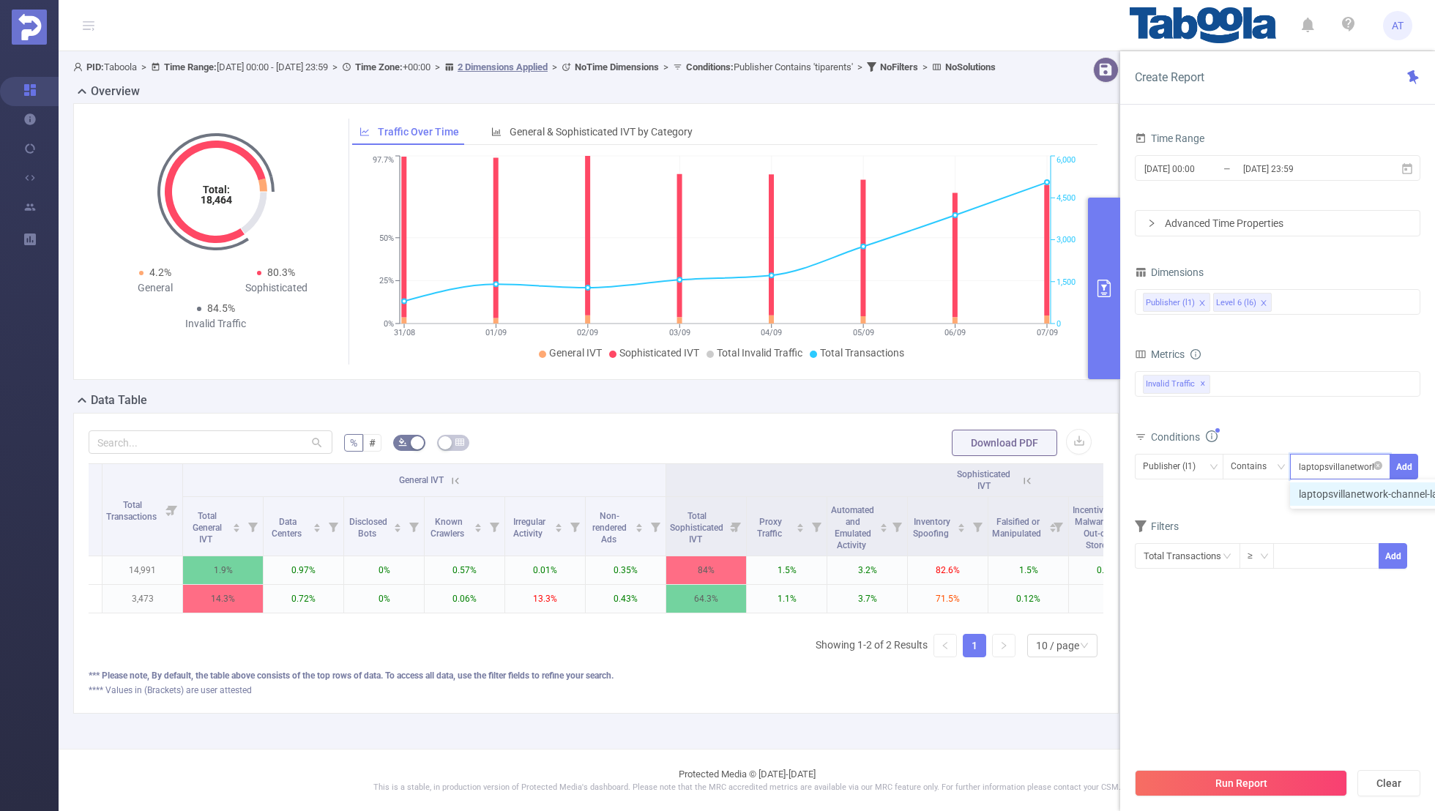
scroll to position [0, 73]
type input "laptopsvillanetwork-channel-laptopsvilla"
click at [1390, 461] on button "Add" at bounding box center [1403, 467] width 29 height 26
click at [1240, 538] on form "Dimensions Publisher (l1) Level 6 (l6) Metrics bp_total bp_adult bp_arms bp_cri…" at bounding box center [1277, 437] width 285 height 351
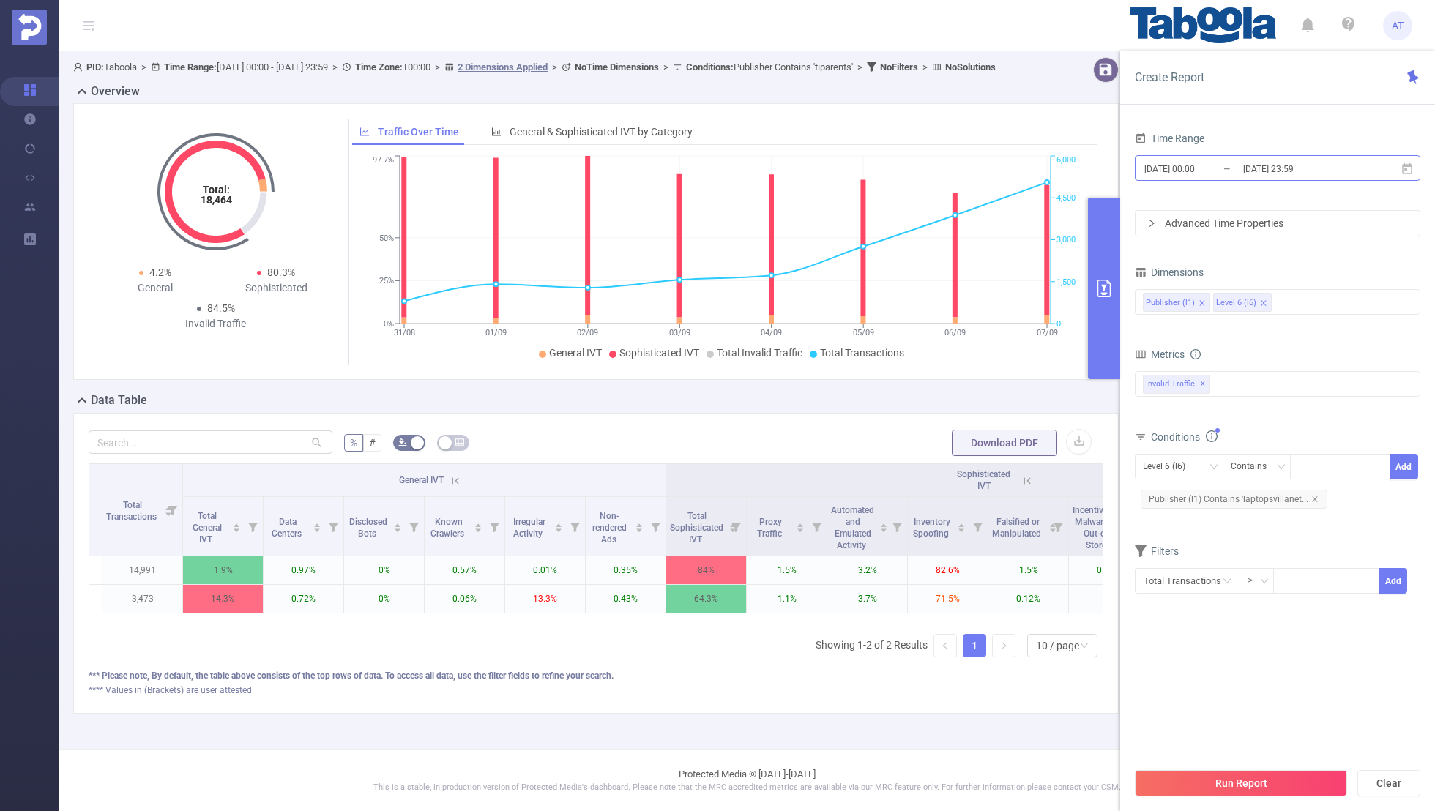
click at [1197, 160] on input "[DATE] 00:00" at bounding box center [1202, 169] width 119 height 20
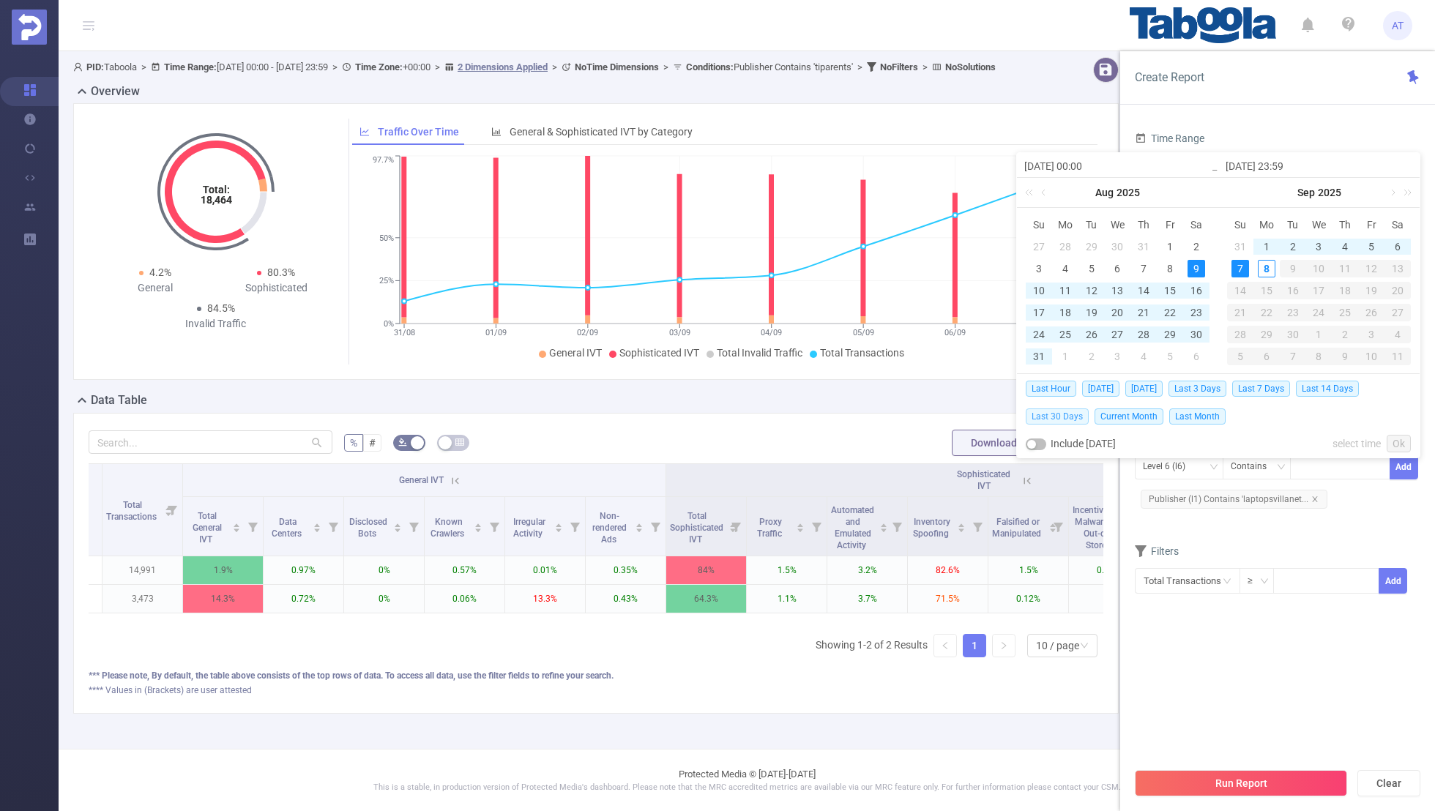
click at [1057, 413] on span "Last 30 Days" at bounding box center [1056, 416] width 63 height 16
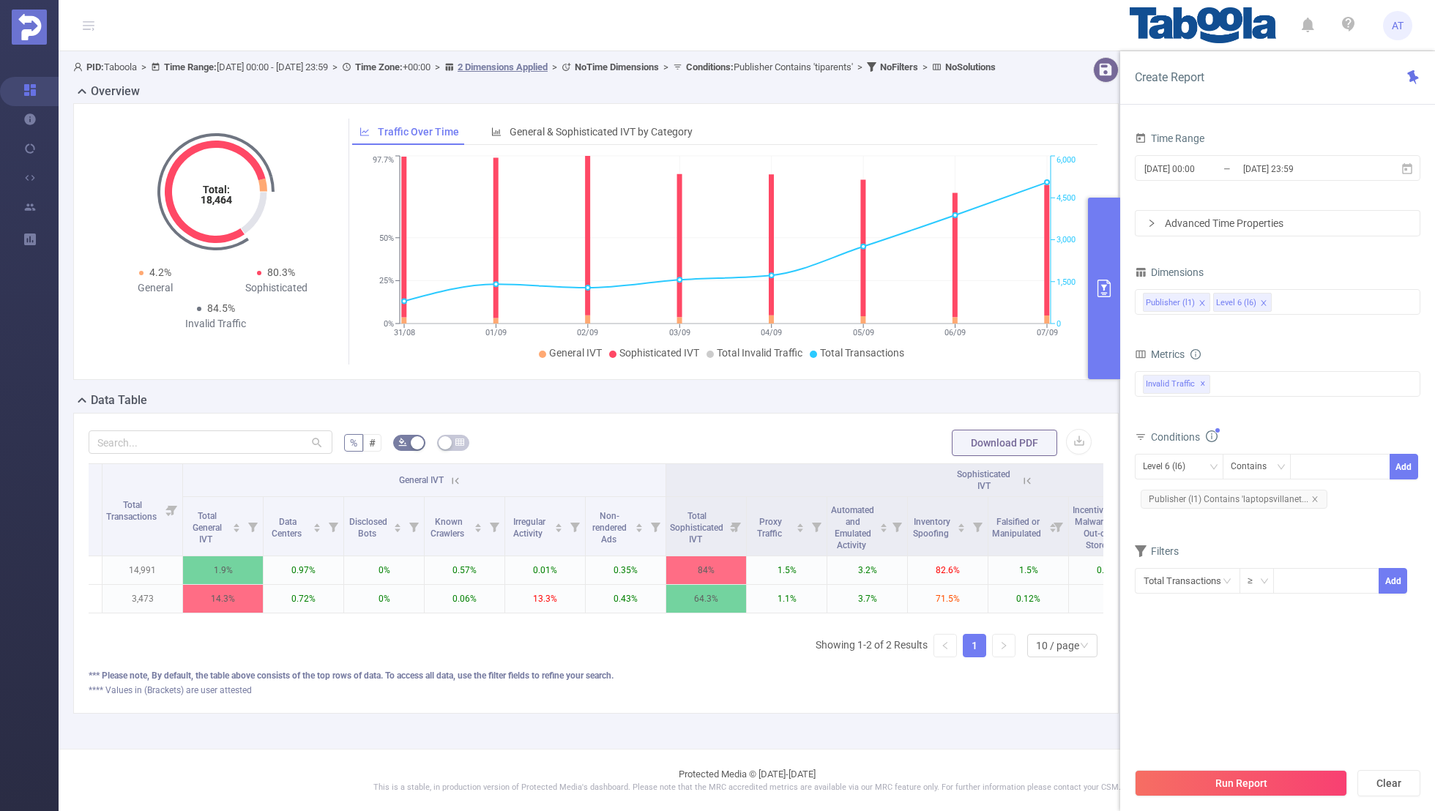
click at [1197, 707] on section "Time Range [DATE] 00:00 _ [DATE] 23:59 Advanced Time Properties Dimensions Publ…" at bounding box center [1277, 444] width 285 height 632
click at [1200, 777] on button "Run Report" at bounding box center [1241, 783] width 212 height 26
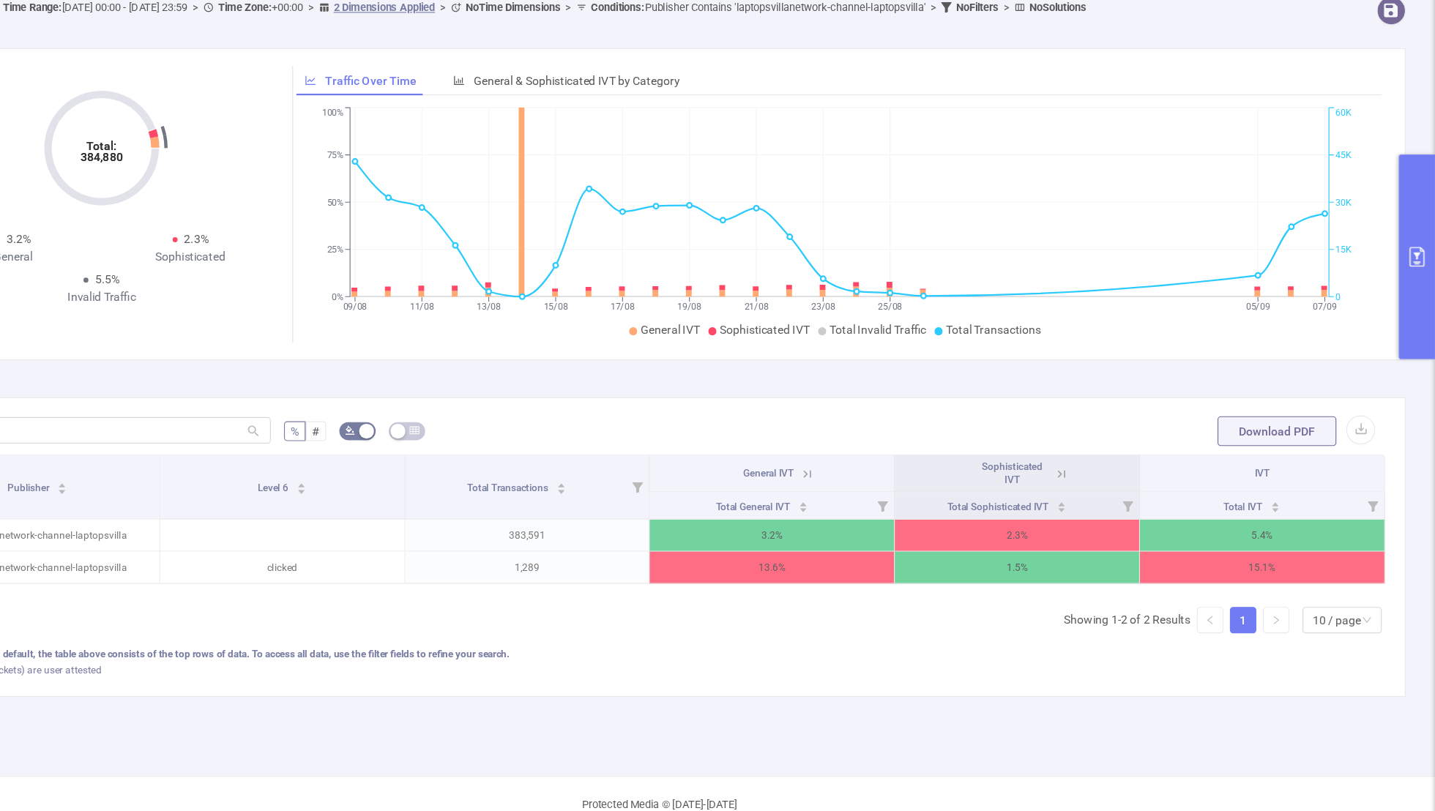
click at [1102, 480] on icon at bounding box center [1102, 480] width 13 height 13
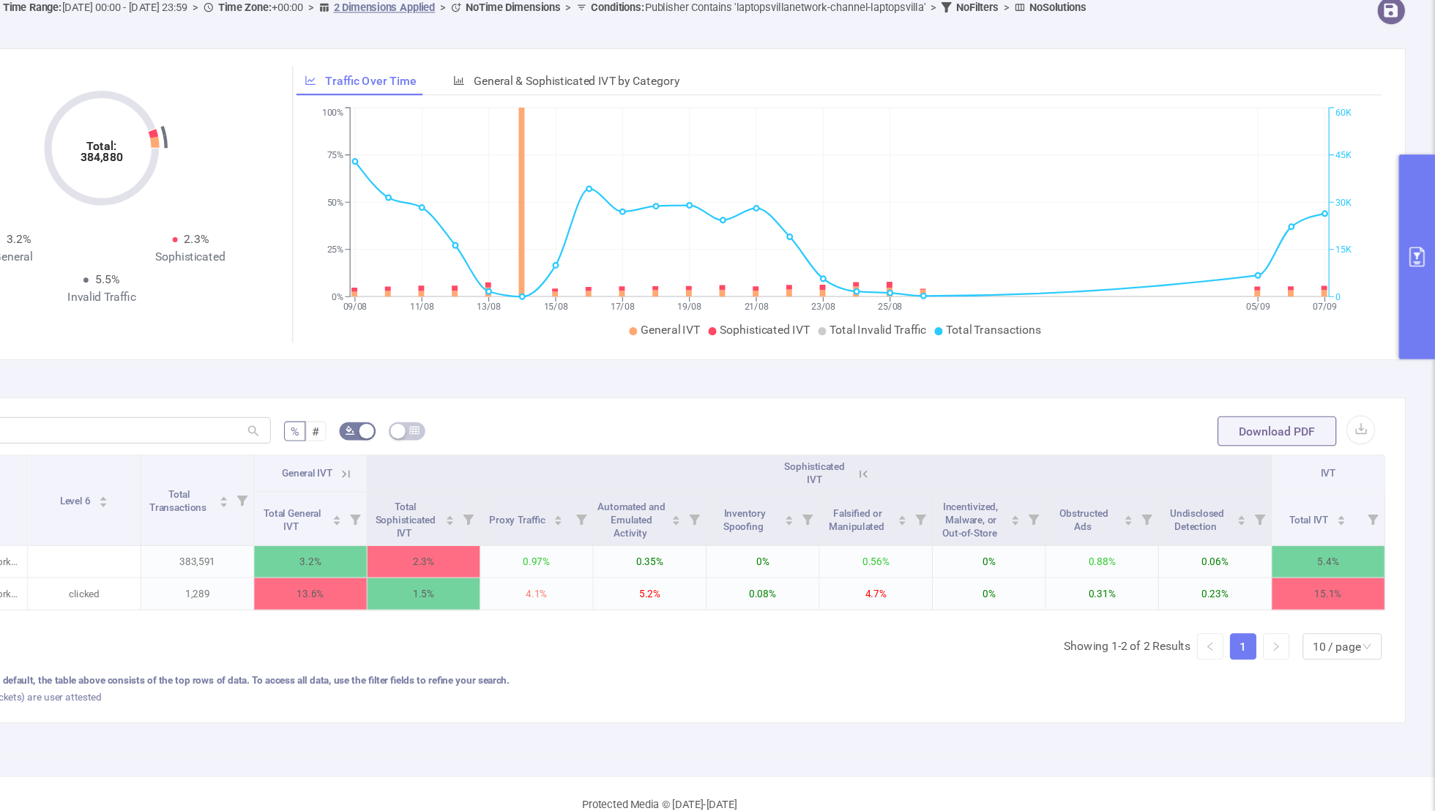
click at [458, 478] on icon at bounding box center [466, 480] width 18 height 15
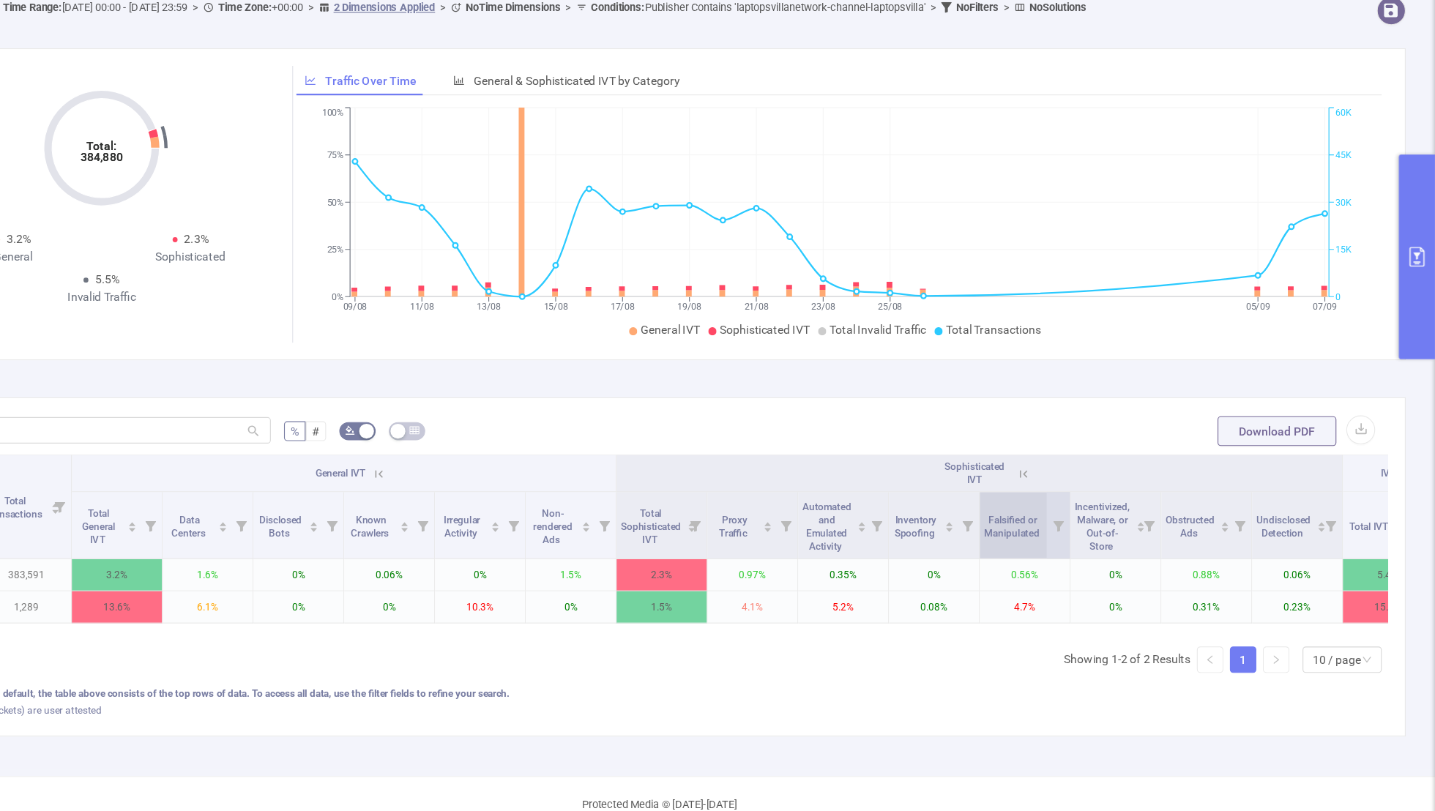
scroll to position [0, 148]
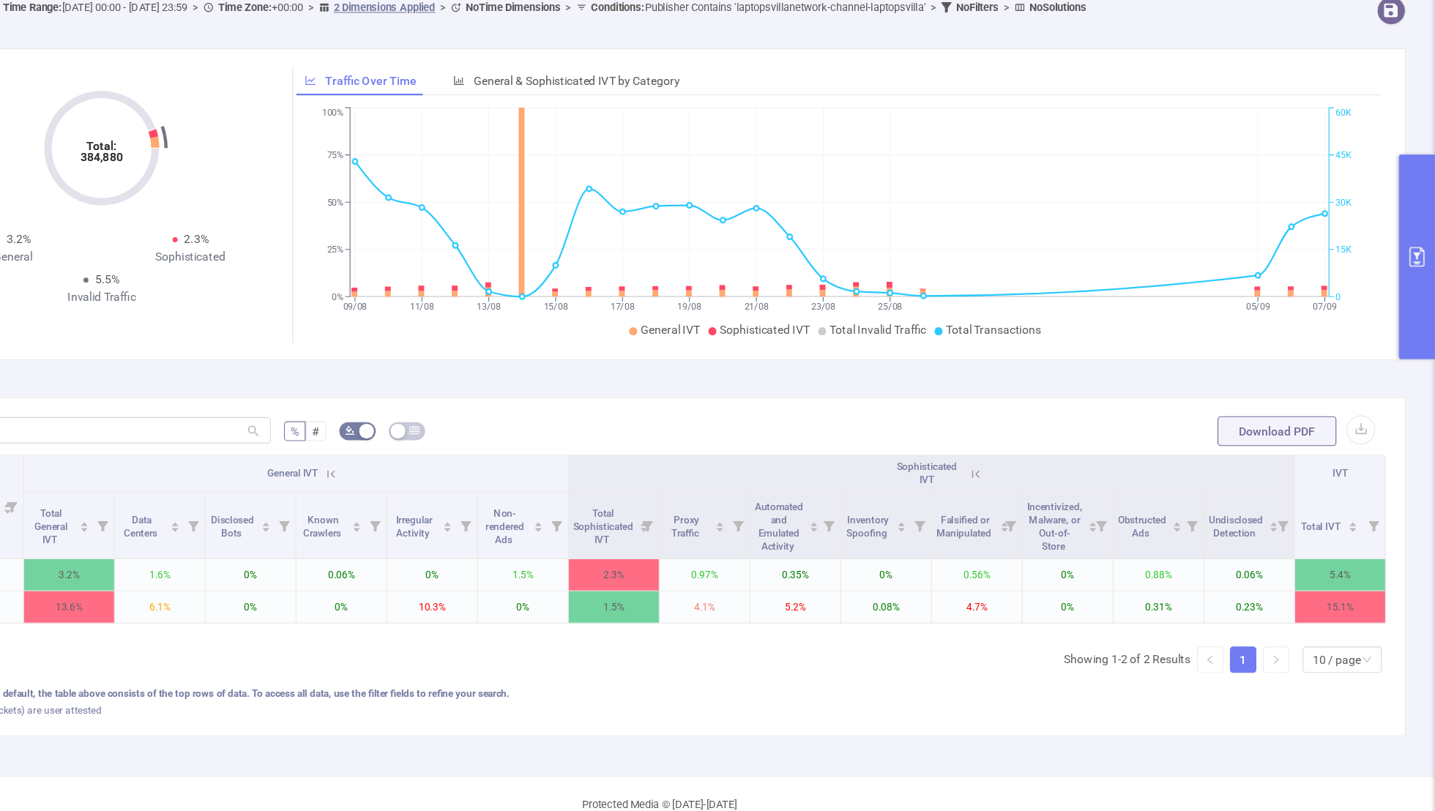
click at [1414, 322] on button "primary" at bounding box center [1418, 289] width 32 height 182
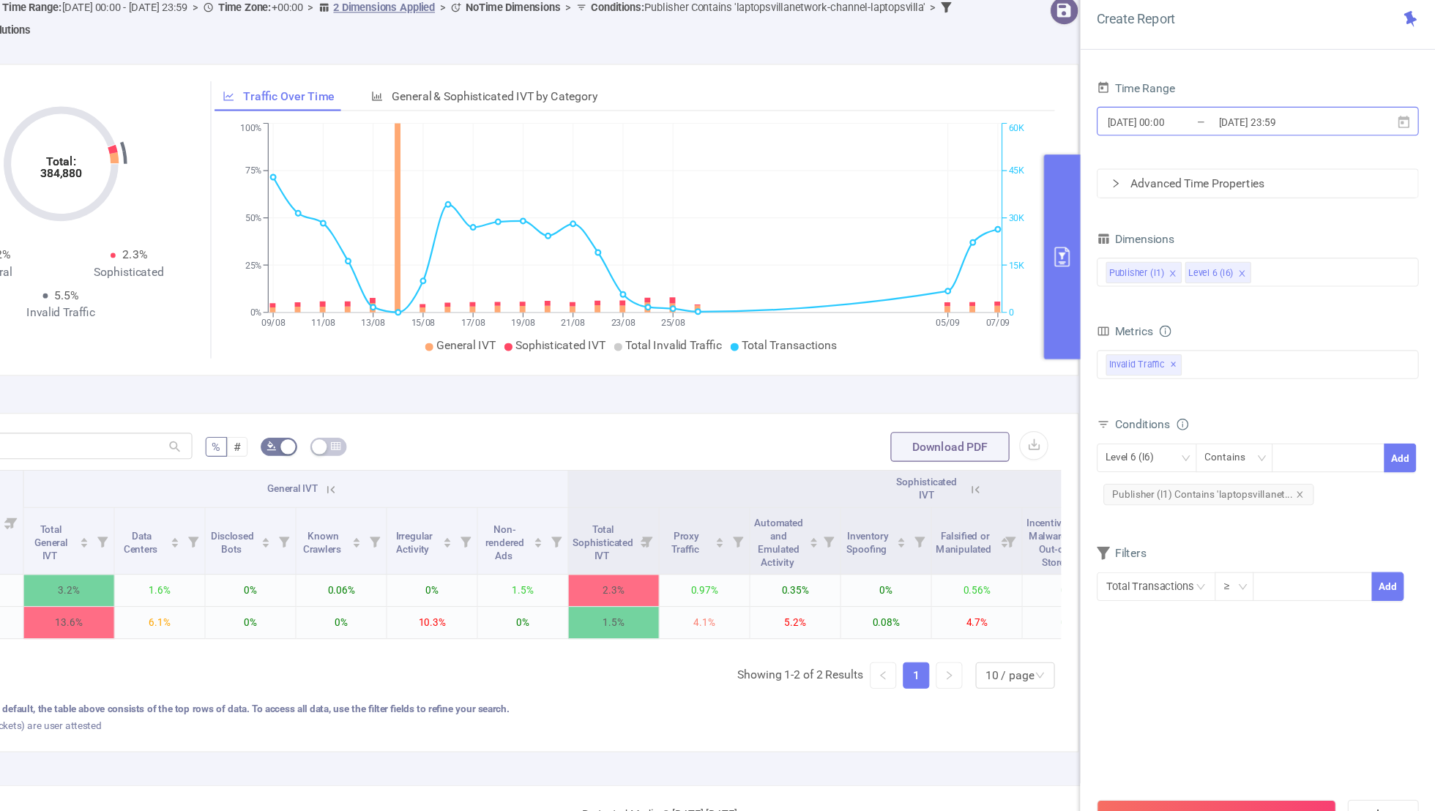
click at [1197, 168] on input "[DATE] 00:00" at bounding box center [1202, 169] width 119 height 20
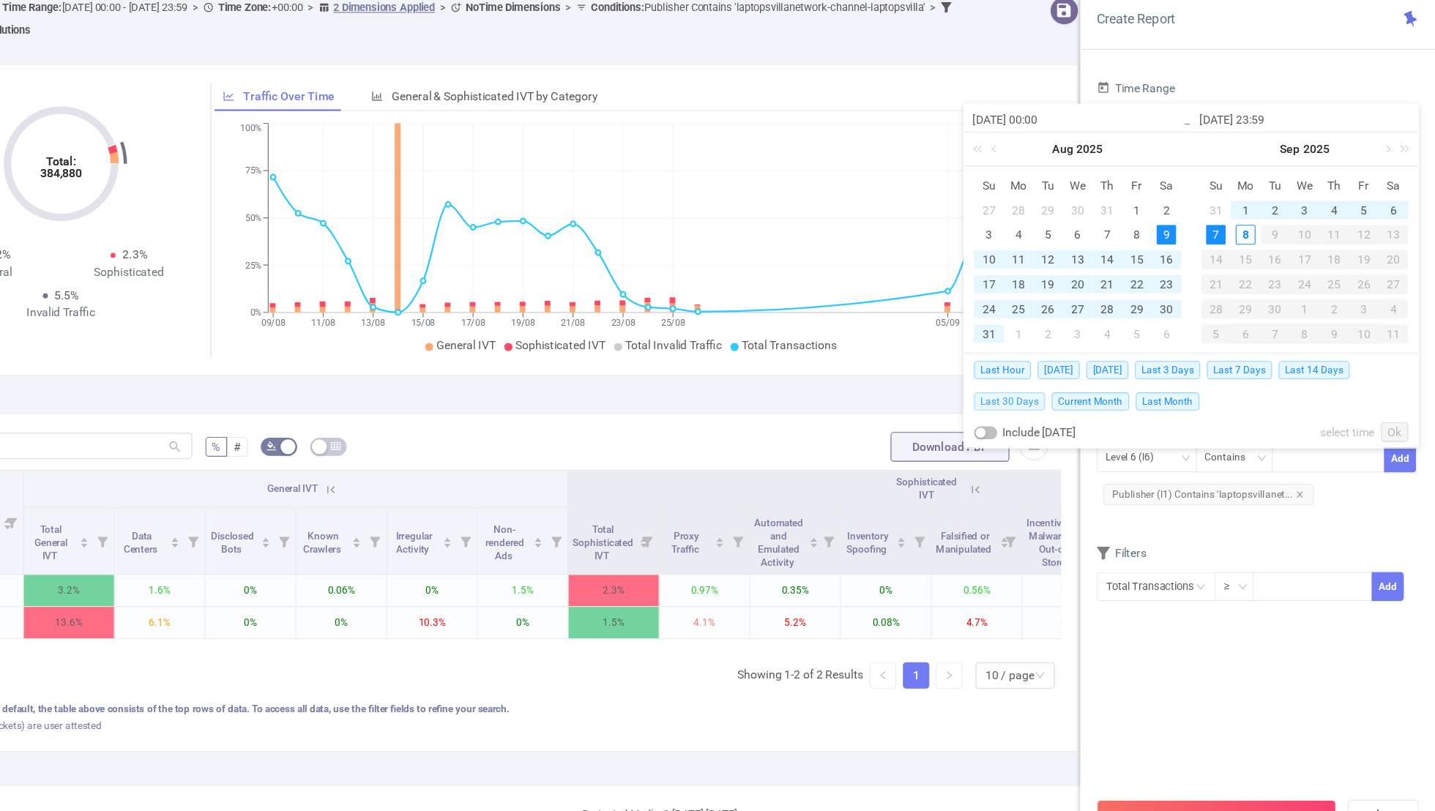
click at [1054, 411] on span "Last 30 Days" at bounding box center [1056, 416] width 63 height 16
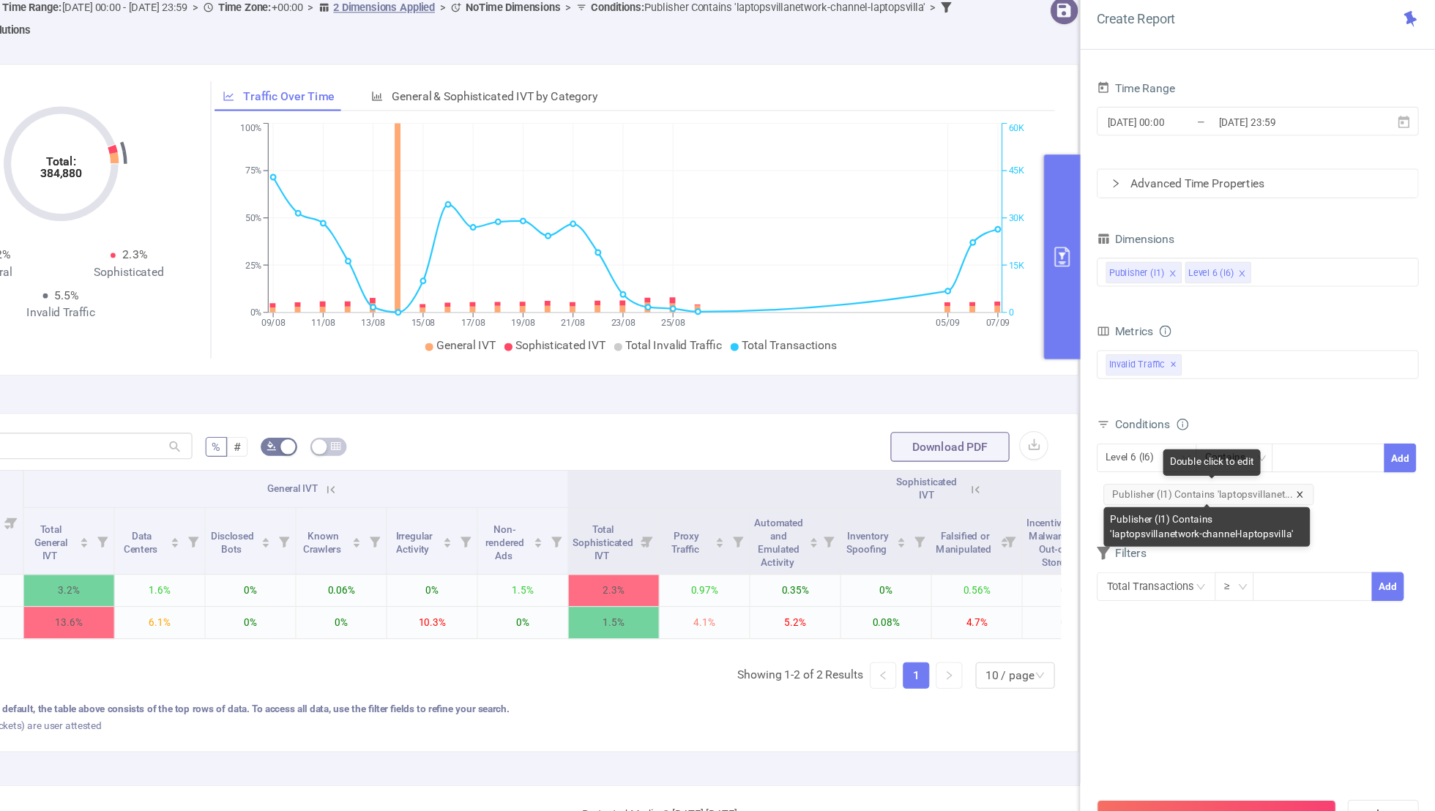
click at [1312, 496] on icon "icon: close" at bounding box center [1314, 499] width 7 height 7
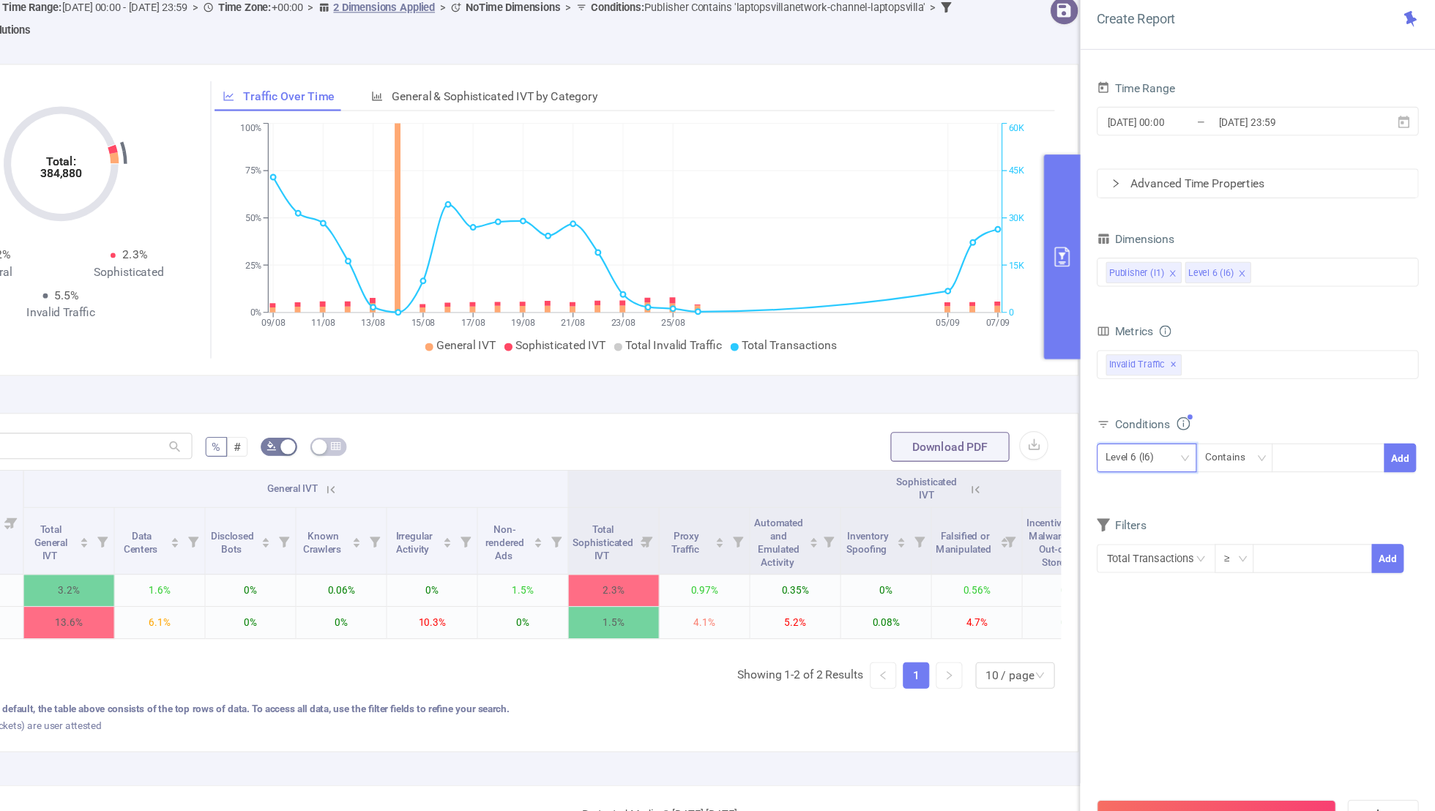
click at [1163, 457] on div "Level 6 (l6)" at bounding box center [1169, 467] width 53 height 24
click at [1155, 492] on li "Publisher (l1)" at bounding box center [1179, 494] width 89 height 23
click at [1328, 457] on div at bounding box center [1340, 467] width 84 height 24
paste input "travel-feedchannel"
type input "travel-feedchannel"
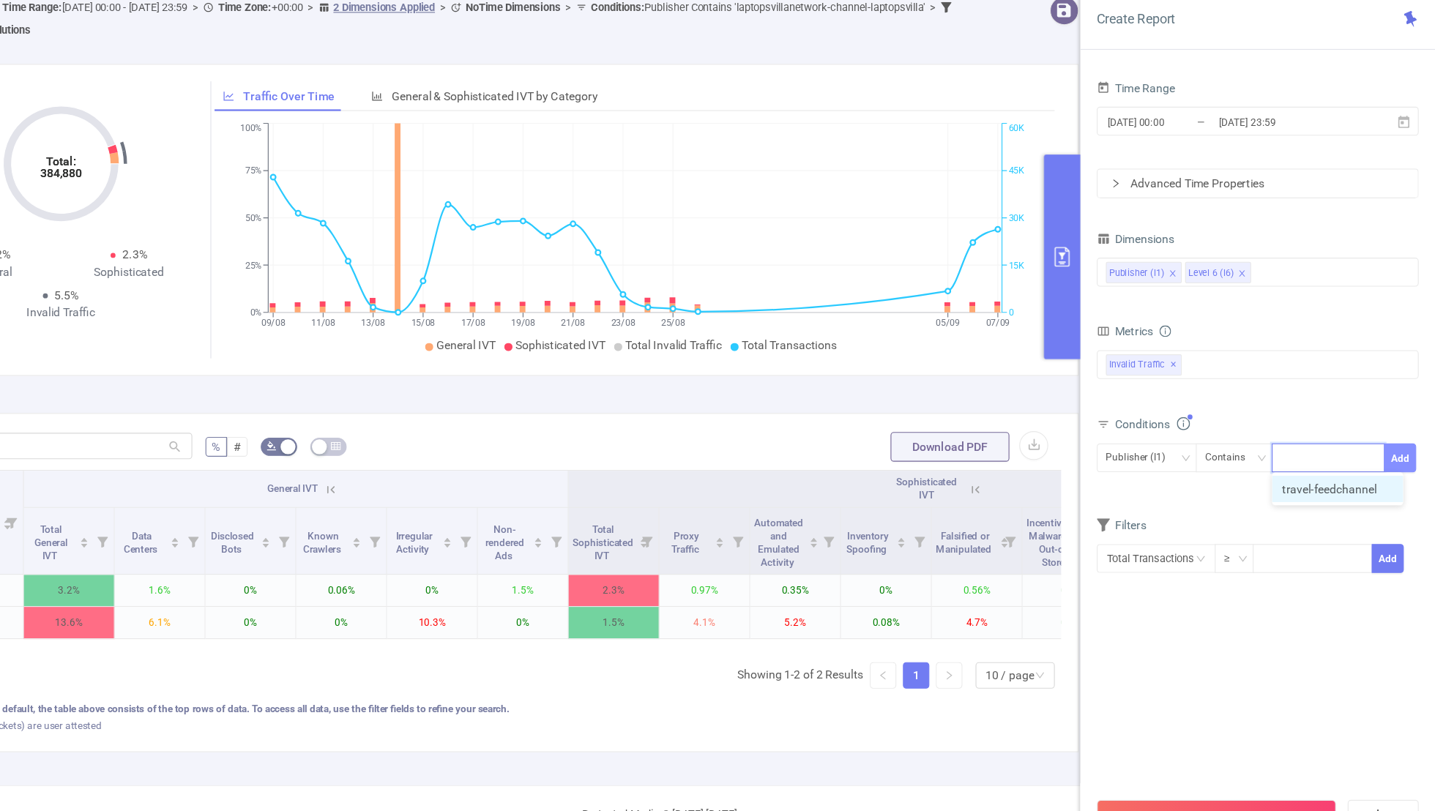
click at [1410, 458] on button "Add" at bounding box center [1403, 467] width 29 height 26
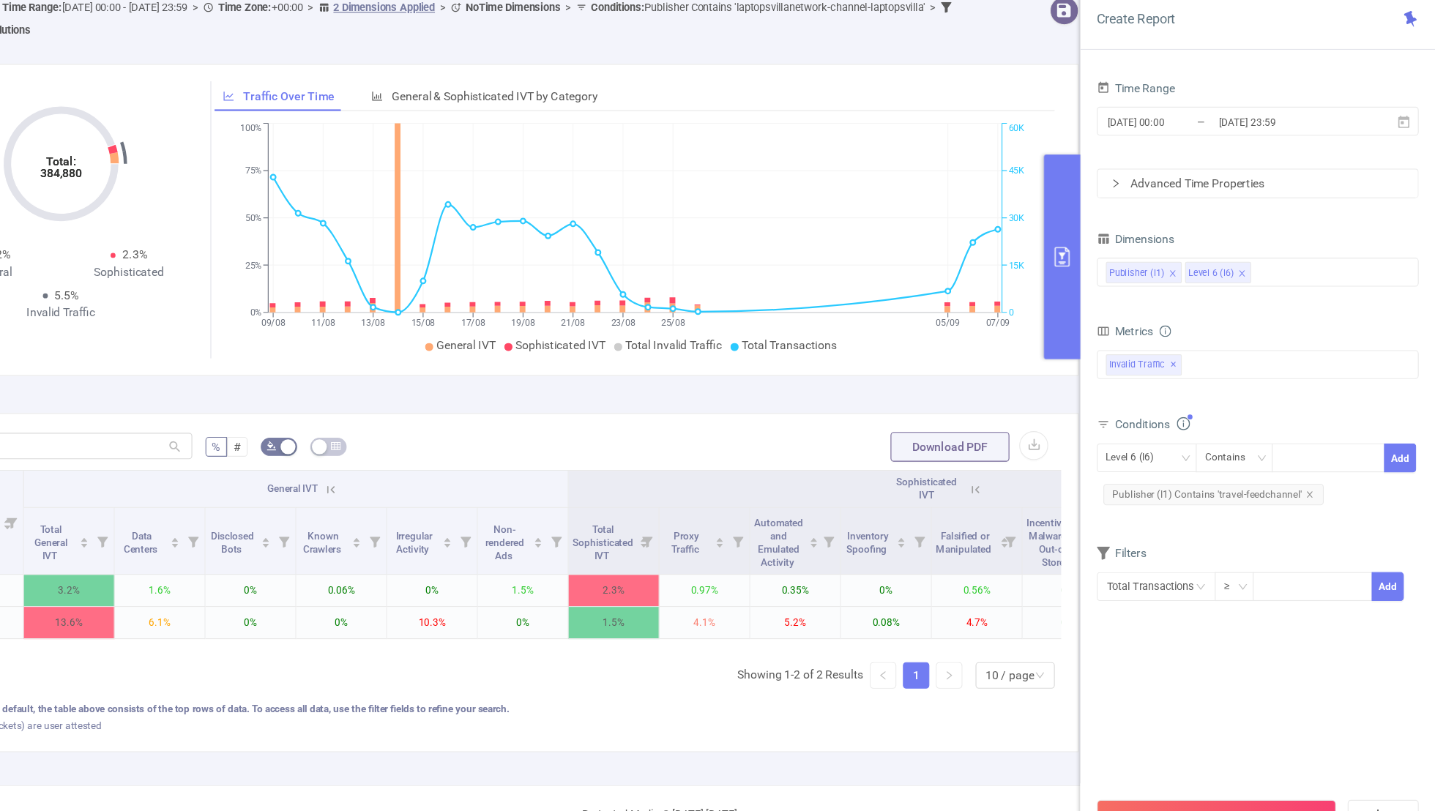
click at [1238, 545] on div "Filters" at bounding box center [1277, 553] width 285 height 24
click at [1251, 168] on input "[DATE] 23:59" at bounding box center [1300, 169] width 119 height 20
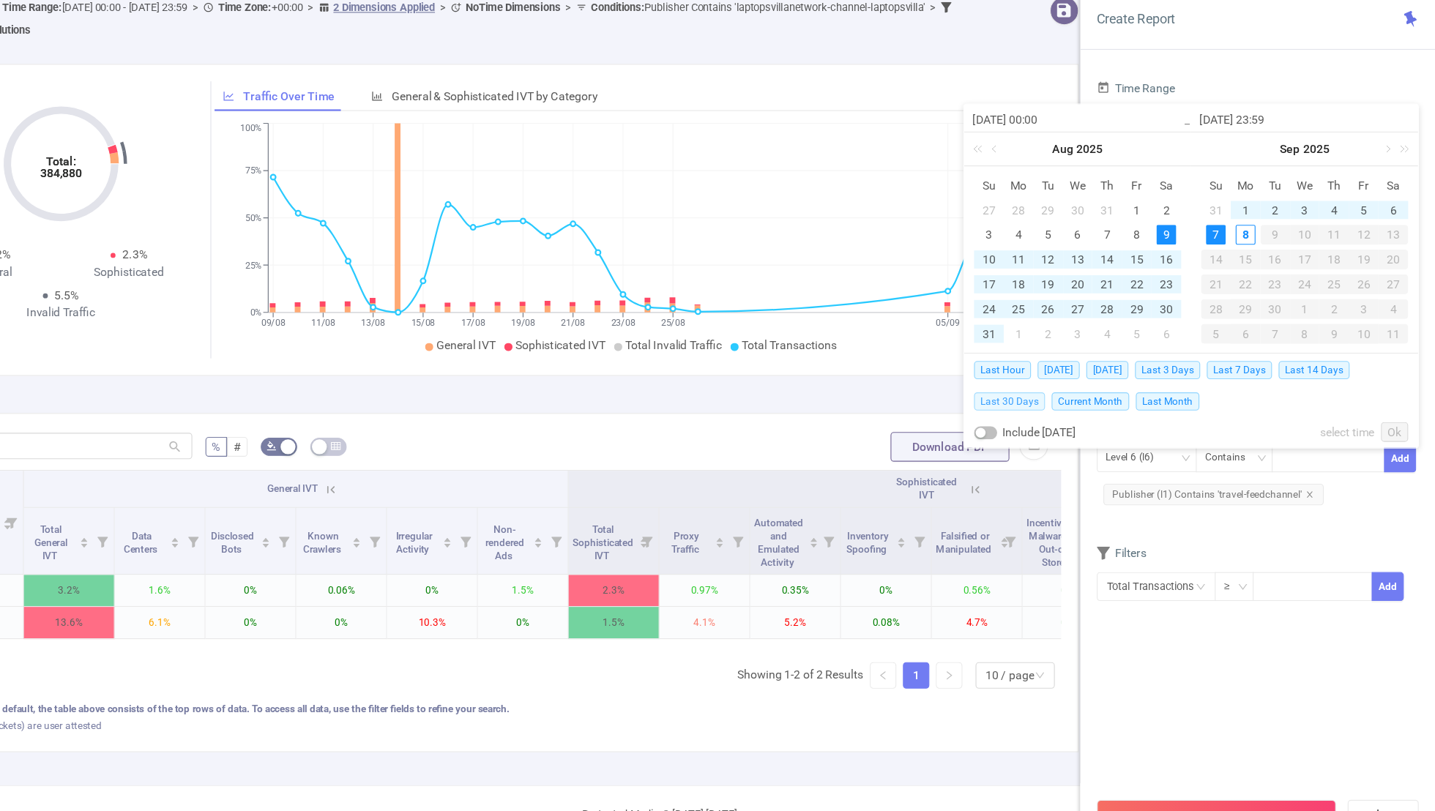
click at [1038, 412] on span "Last 30 Days" at bounding box center [1056, 416] width 63 height 16
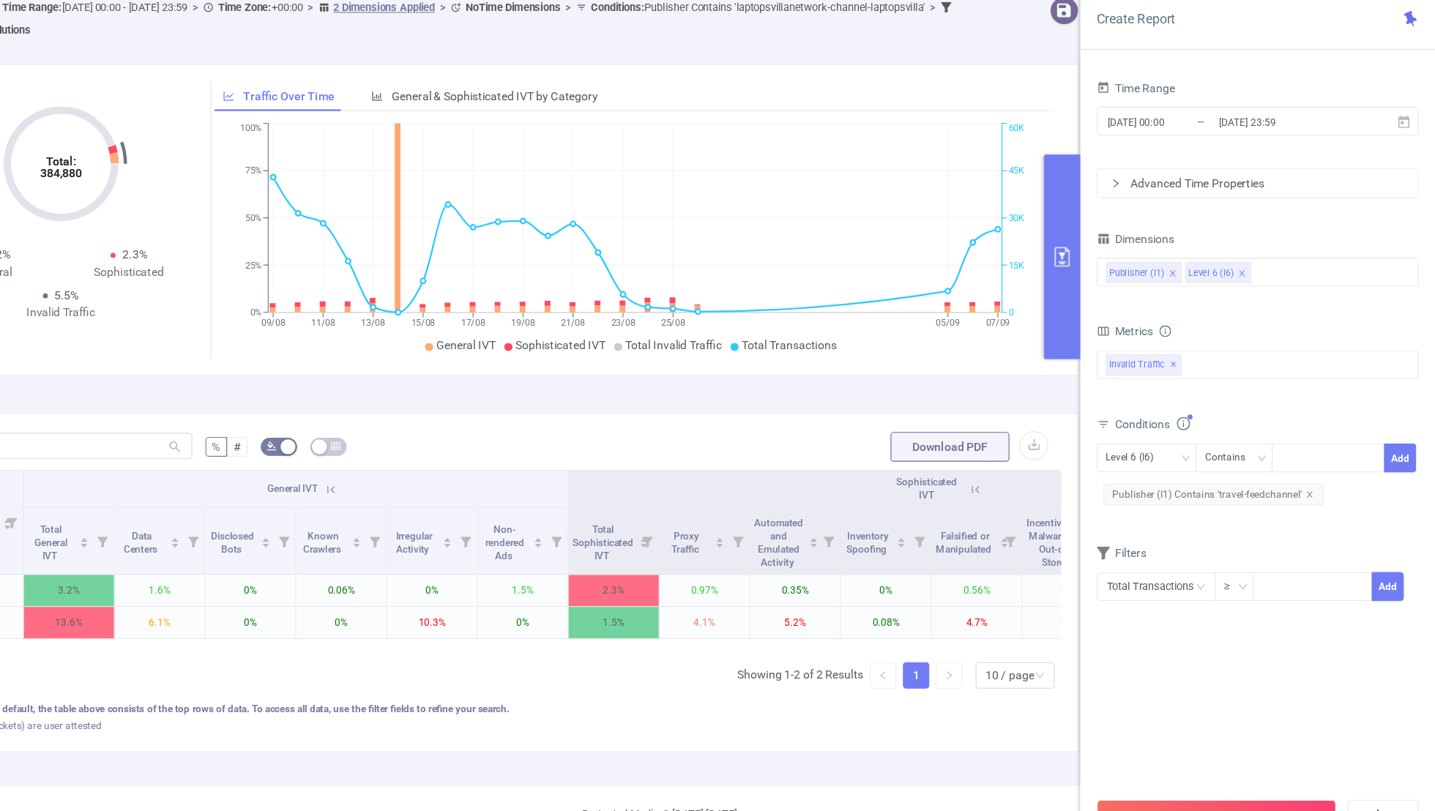
click at [1152, 623] on div "Time Range [DATE] 00:00 _ [DATE] 23:59 Advanced Time Properties Dimensions Publ…" at bounding box center [1277, 379] width 285 height 502
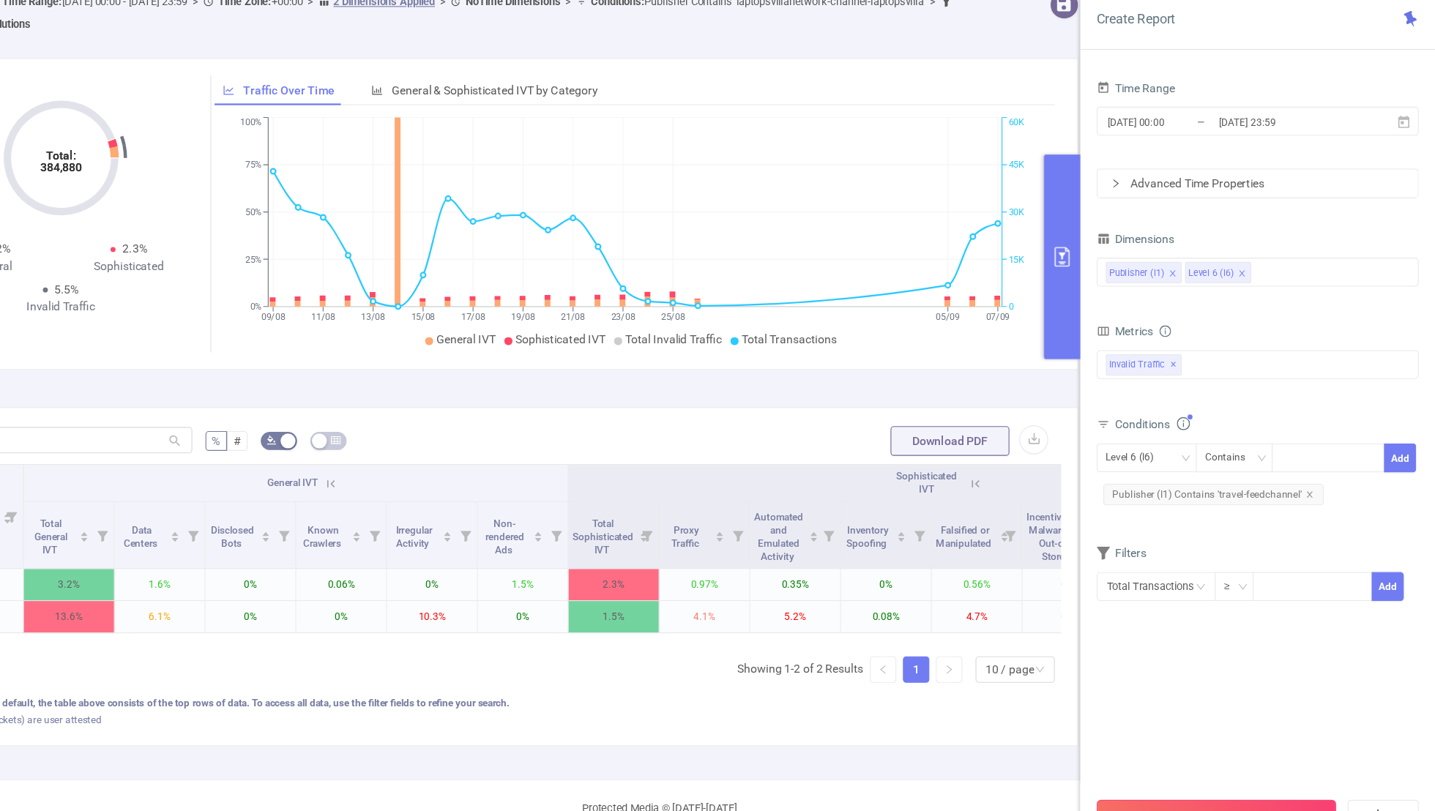
click at [1206, 777] on button "Run Report" at bounding box center [1241, 783] width 212 height 26
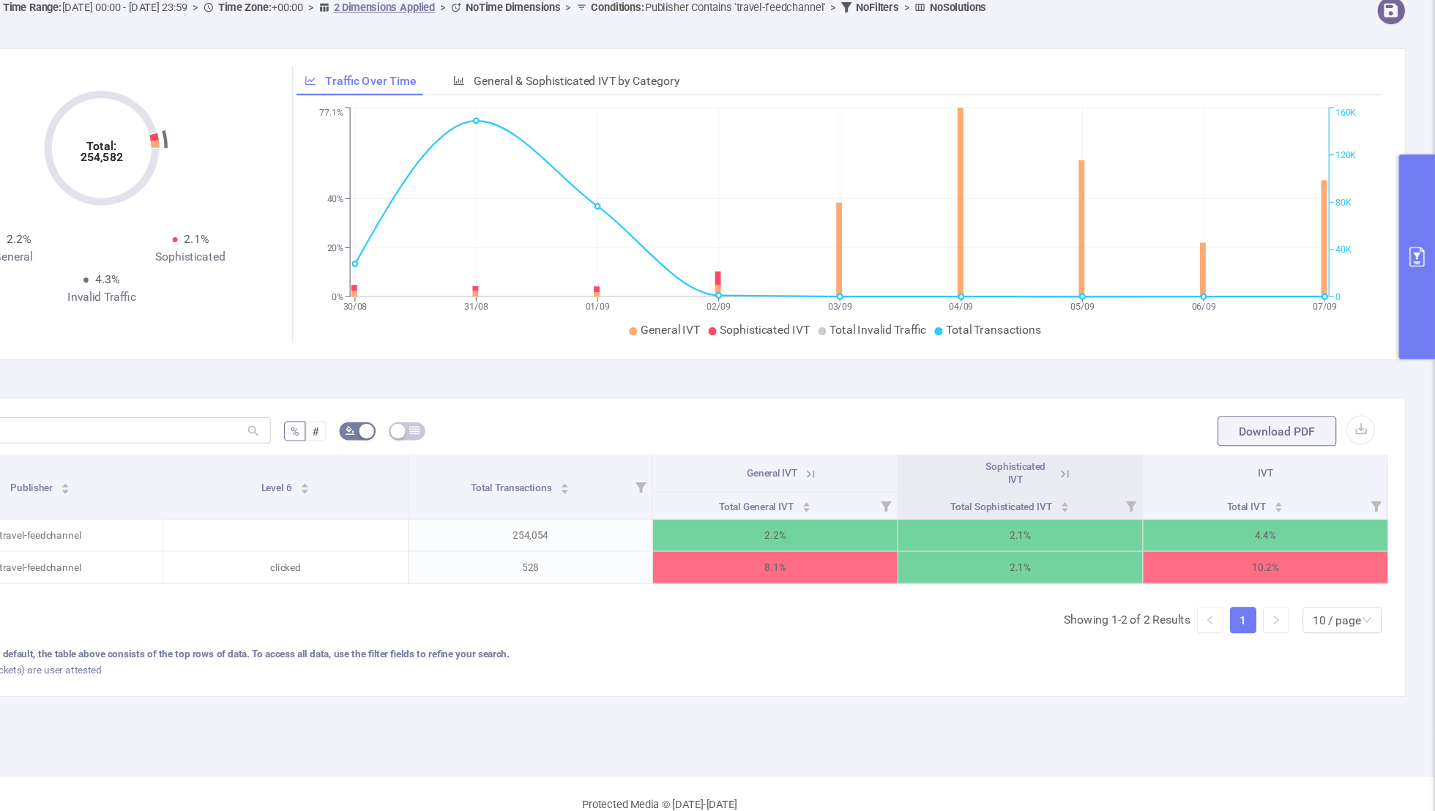
click at [1402, 280] on div "Total: 254,582 Total: 254,582 2.2% General 2.1% Sophisticated 4.3% Invalid Traf…" at bounding box center [740, 241] width 1335 height 277
click at [1416, 284] on icon "primary" at bounding box center [1419, 289] width 18 height 18
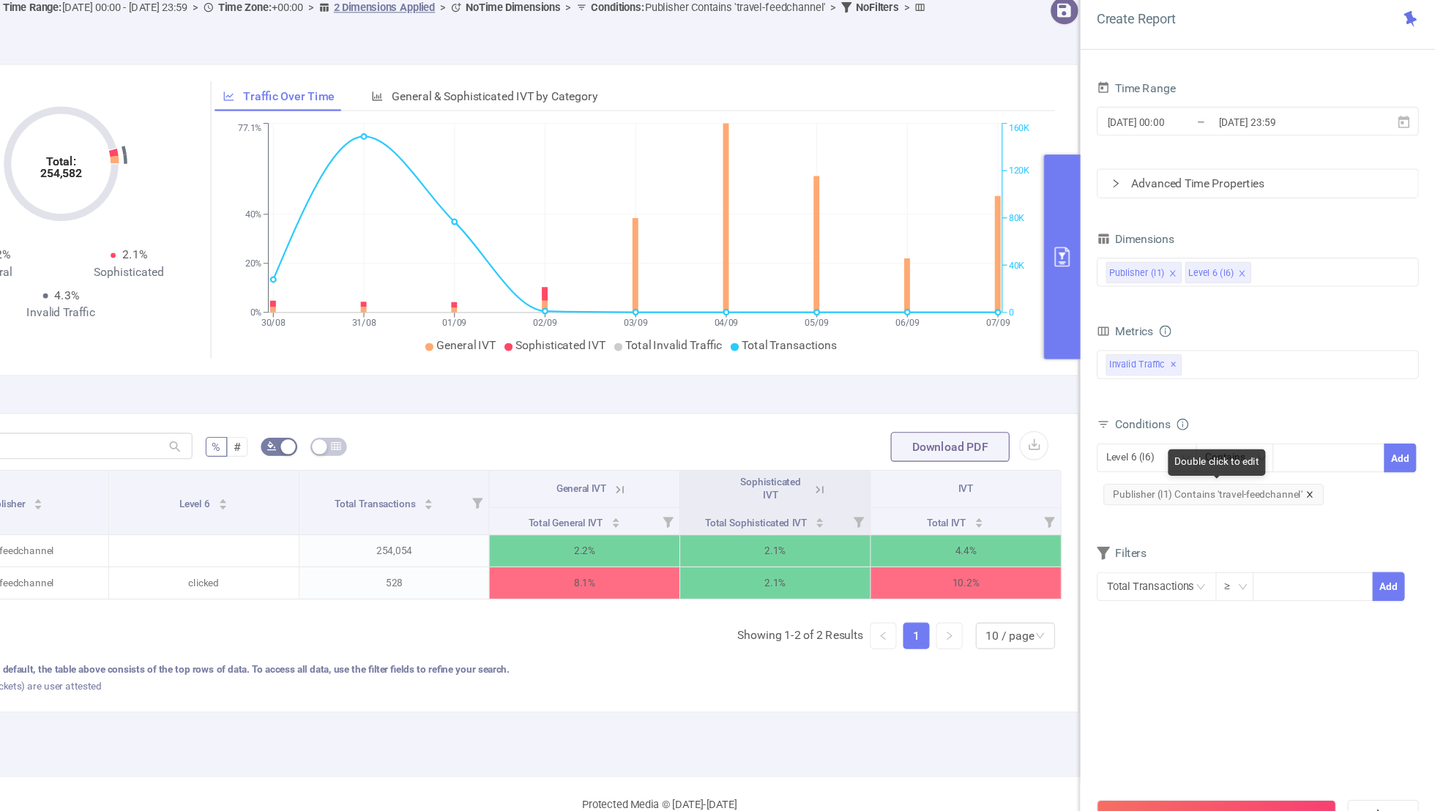
click at [1323, 497] on icon "icon: close" at bounding box center [1323, 499] width 7 height 7
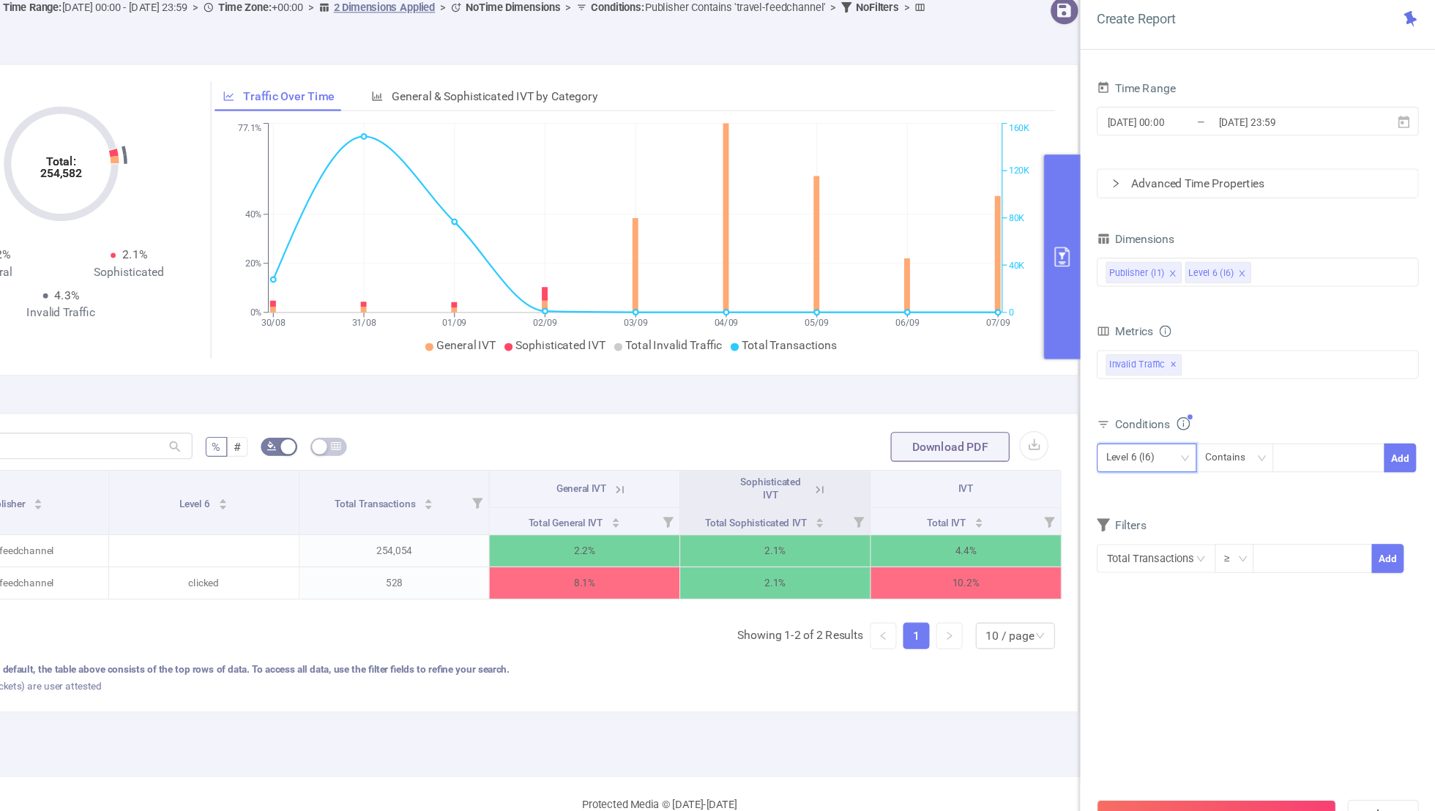
click at [1156, 461] on div "Level 6 (l6)" at bounding box center [1169, 467] width 53 height 24
click at [1156, 494] on li "Publisher (l1)" at bounding box center [1179, 494] width 89 height 23
click at [1335, 463] on div at bounding box center [1340, 467] width 84 height 24
paste input "sparklyplotchannel"
type input "sparklyplotchannel"
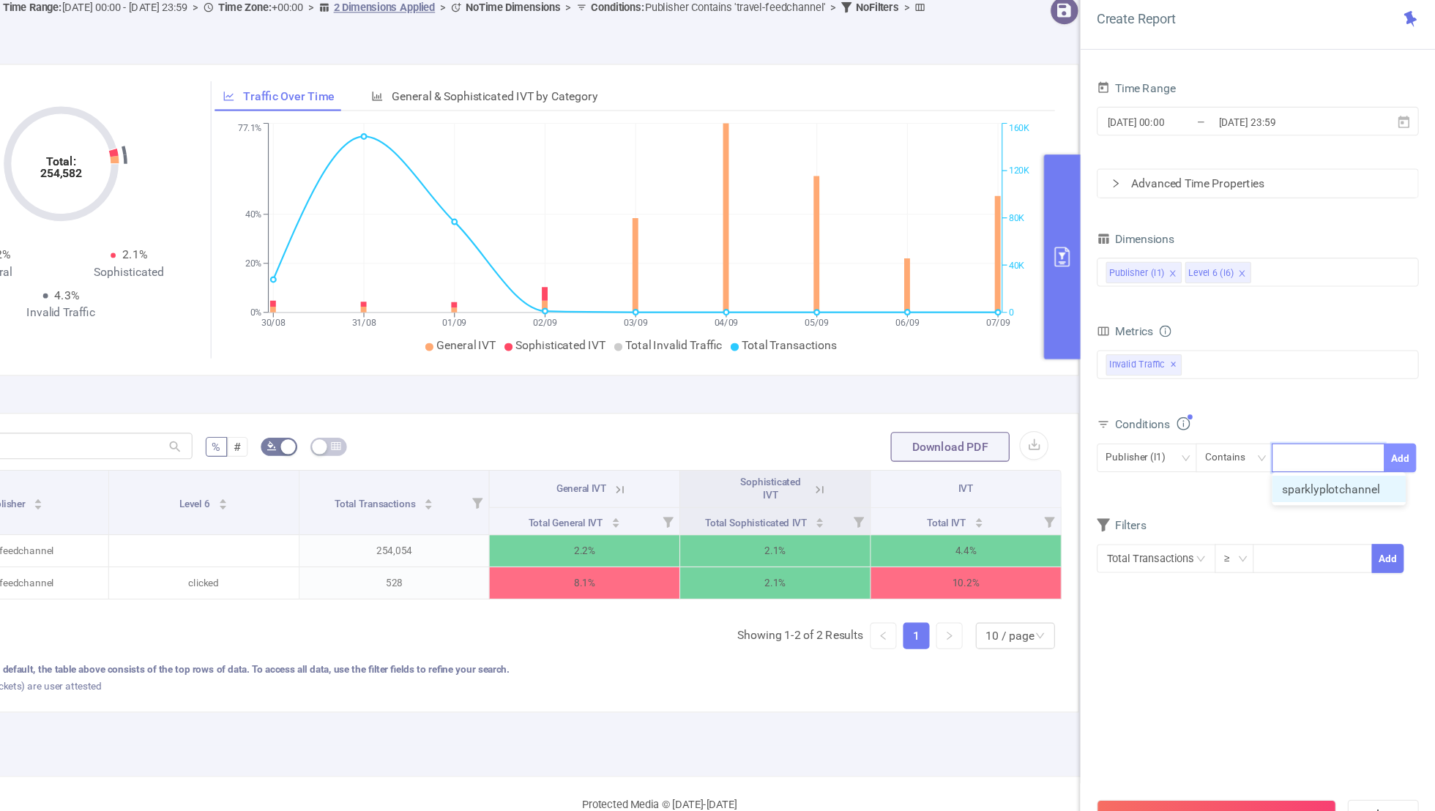
click at [1396, 458] on button "Add" at bounding box center [1403, 467] width 29 height 26
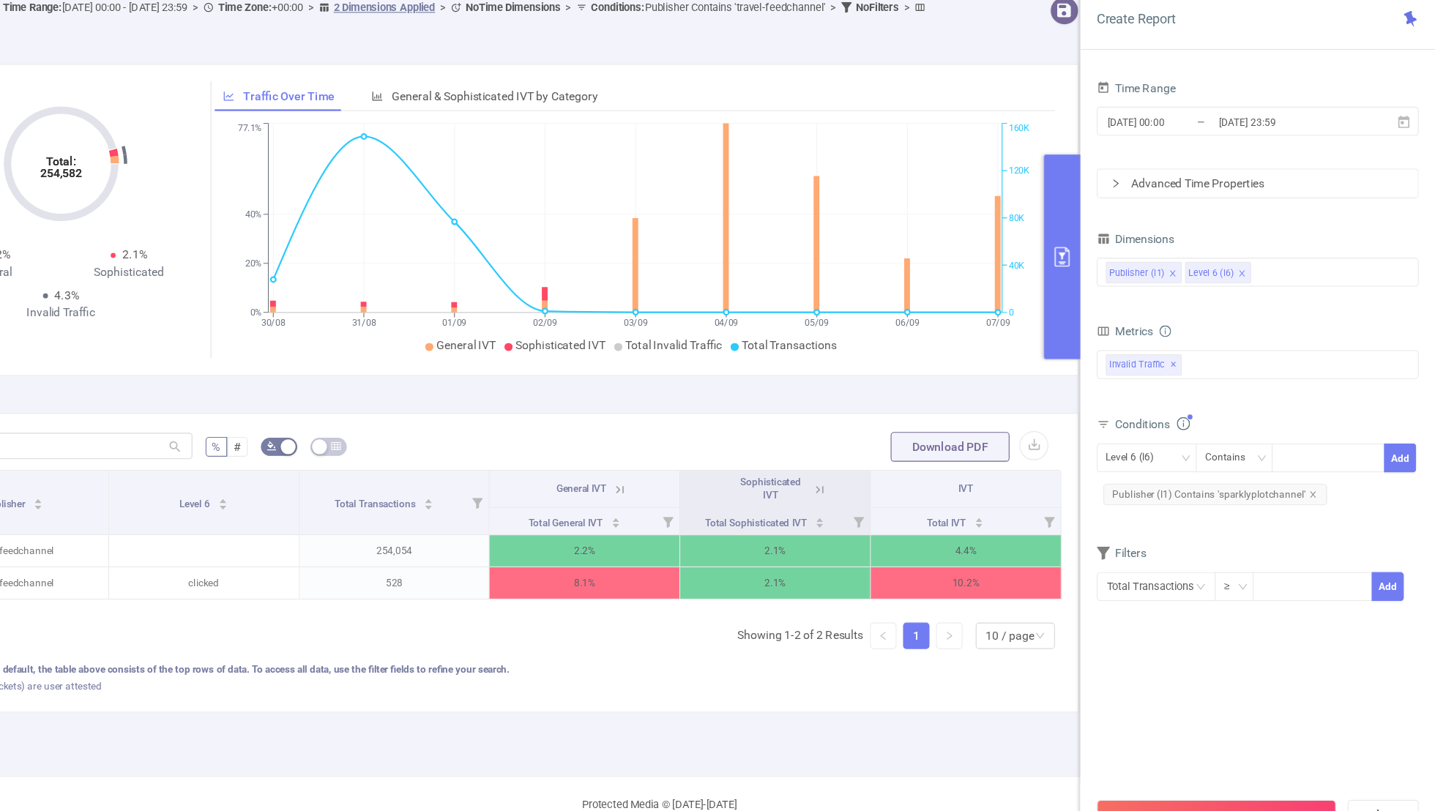
click at [1194, 660] on section "Time Range [DATE] 00:00 _ [DATE] 23:59 Advanced Time Properties Dimensions Publ…" at bounding box center [1277, 444] width 285 height 632
click at [1184, 771] on button "Run Report" at bounding box center [1241, 783] width 212 height 26
